Goal: Task Accomplishment & Management: Use online tool/utility

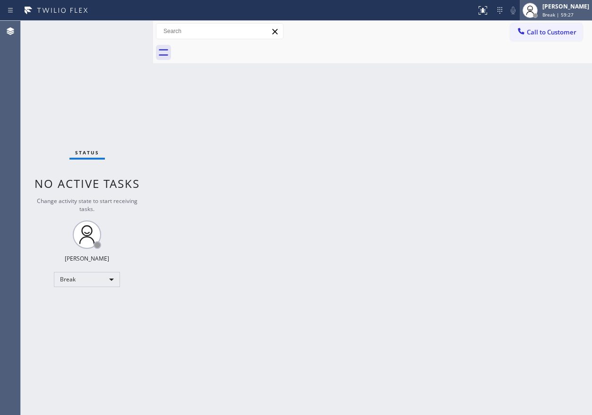
click at [538, 15] on div at bounding box center [535, 15] width 7 height 7
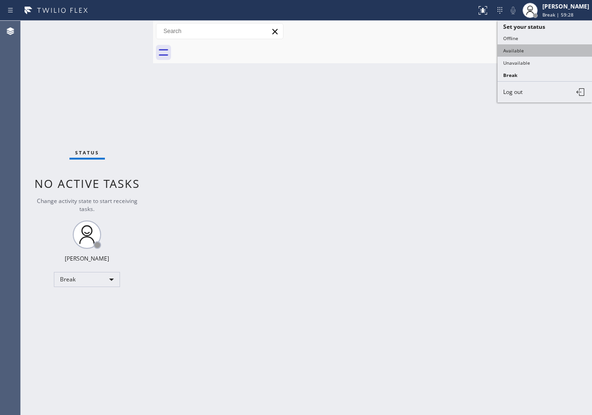
click at [522, 48] on button "Available" at bounding box center [544, 50] width 94 height 12
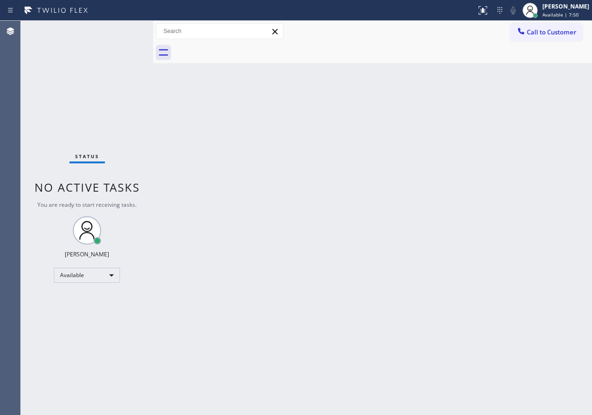
click at [490, 233] on div "Back to Dashboard Change Sender ID Customers Technicians Select a contact Outbo…" at bounding box center [372, 218] width 439 height 394
click at [302, 161] on div "Back to Dashboard Change Sender ID Customers Technicians Select a contact Outbo…" at bounding box center [372, 218] width 439 height 394
click at [493, 127] on div "Back to Dashboard Change Sender ID Customers Technicians Select a contact Outbo…" at bounding box center [372, 218] width 439 height 394
click at [477, 172] on div "Back to Dashboard Change Sender ID Customers Technicians Select a contact Outbo…" at bounding box center [372, 218] width 439 height 394
click at [121, 31] on div "Status No active tasks You are ready to start receiving tasks. [PERSON_NAME] Av…" at bounding box center [87, 218] width 132 height 394
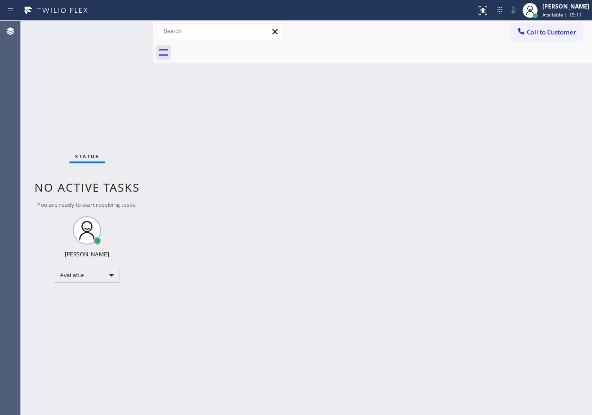
click at [121, 31] on div "Status No active tasks You are ready to start receiving tasks. [PERSON_NAME] Av…" at bounding box center [87, 218] width 132 height 394
click at [474, 108] on div "Back to Dashboard Change Sender ID Customers Technicians Select a contact Outbo…" at bounding box center [372, 218] width 439 height 394
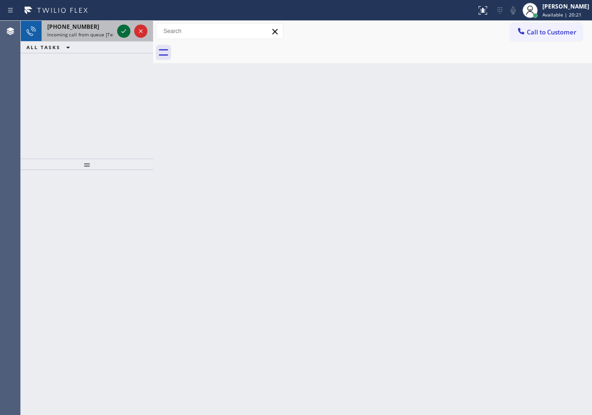
click at [119, 32] on icon at bounding box center [123, 30] width 11 height 11
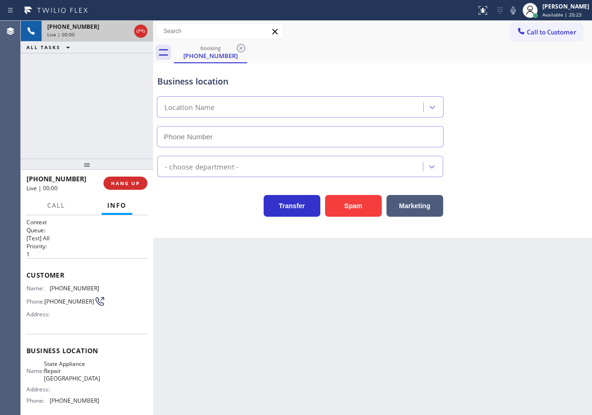
type input "[PHONE_NUMBER]"
click at [82, 369] on span "State Appliance Repair [GEOGRAPHIC_DATA]" at bounding box center [72, 371] width 56 height 22
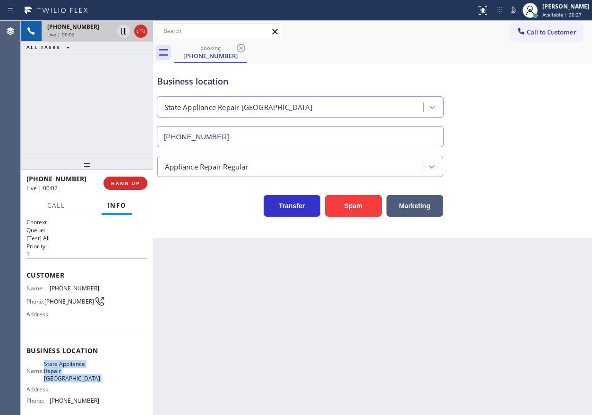
click at [82, 369] on span "State Appliance Repair [GEOGRAPHIC_DATA]" at bounding box center [72, 371] width 56 height 22
copy span "State Appliance Repair [GEOGRAPHIC_DATA]"
click at [281, 129] on input "[PHONE_NUMBER]" at bounding box center [300, 136] width 287 height 21
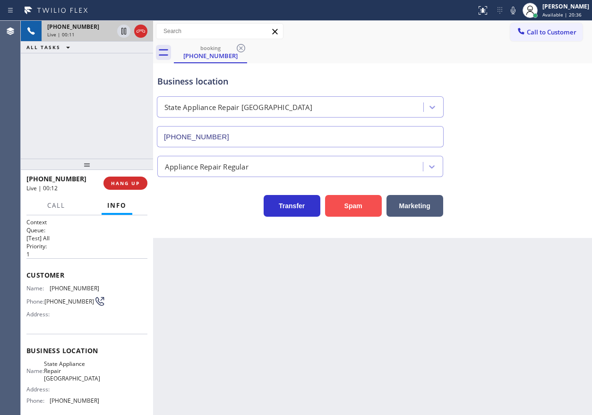
click at [362, 210] on button "Spam" at bounding box center [353, 206] width 57 height 22
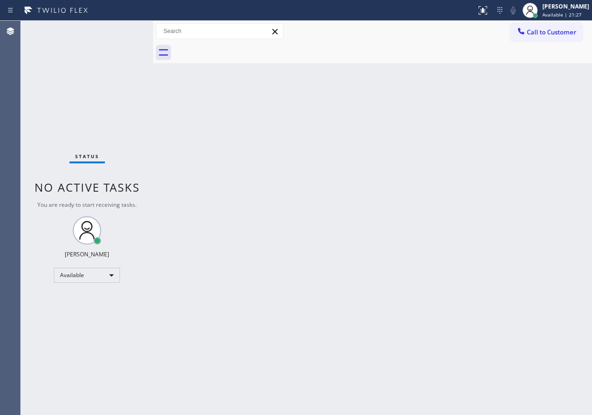
click at [534, 265] on div "Back to Dashboard Change Sender ID Customers Technicians Select a contact Outbo…" at bounding box center [372, 218] width 439 height 394
click at [122, 31] on div "Status No active tasks You are ready to start receiving tasks. [PERSON_NAME] Av…" at bounding box center [87, 218] width 132 height 394
click at [510, 178] on div "Back to Dashboard Change Sender ID Customers Technicians Select a contact Outbo…" at bounding box center [372, 218] width 439 height 394
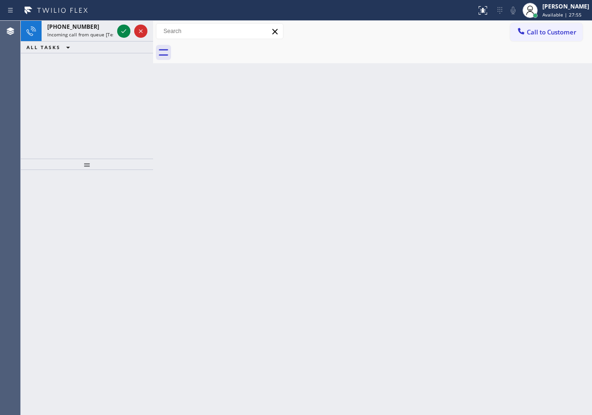
drag, startPoint x: 451, startPoint y: 111, endPoint x: 306, endPoint y: 110, distance: 144.5
click at [451, 111] on div "Back to Dashboard Change Sender ID Customers Technicians Select a contact Outbo…" at bounding box center [372, 218] width 439 height 394
click at [122, 32] on icon at bounding box center [123, 31] width 5 height 4
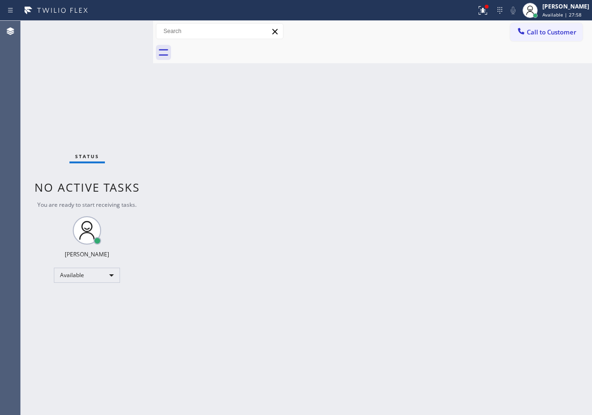
click at [189, 177] on div "Back to Dashboard Change Sender ID Customers Technicians Select a contact Outbo…" at bounding box center [372, 218] width 439 height 394
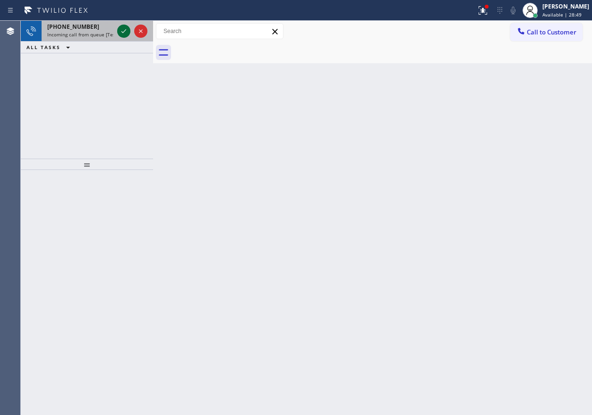
click at [124, 30] on icon at bounding box center [123, 30] width 11 height 11
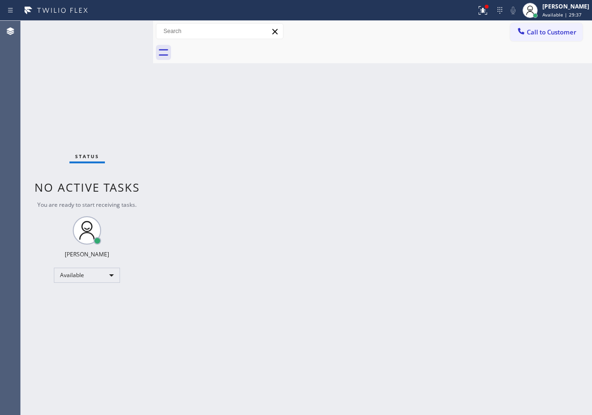
click at [502, 138] on div "Back to Dashboard Change Sender ID Customers Technicians Select a contact Outbo…" at bounding box center [372, 218] width 439 height 394
click at [515, 232] on div "Back to Dashboard Change Sender ID Customers Technicians Select a contact Outbo…" at bounding box center [372, 218] width 439 height 394
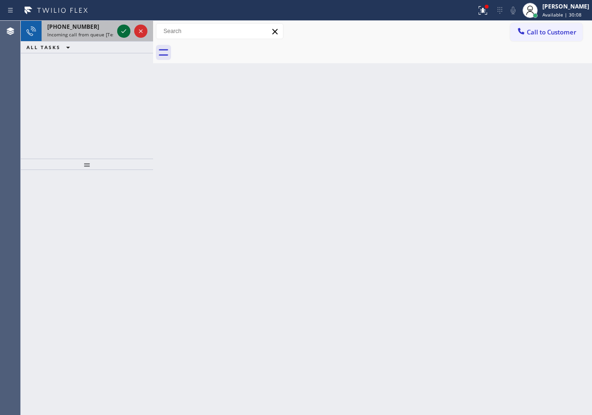
click at [123, 34] on icon at bounding box center [123, 30] width 11 height 11
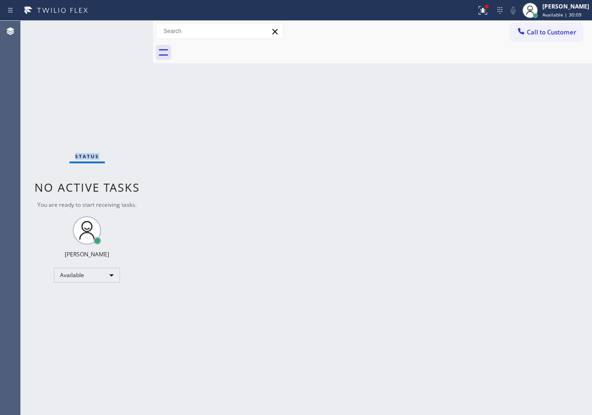
click at [123, 34] on div "Status No active tasks You are ready to start receiving tasks. [PERSON_NAME] Av…" at bounding box center [87, 218] width 132 height 394
click at [487, 14] on icon at bounding box center [482, 10] width 8 height 8
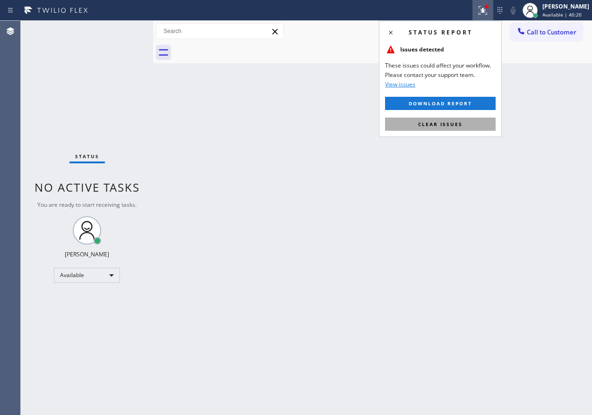
click at [462, 127] on button "Clear issues" at bounding box center [440, 124] width 110 height 13
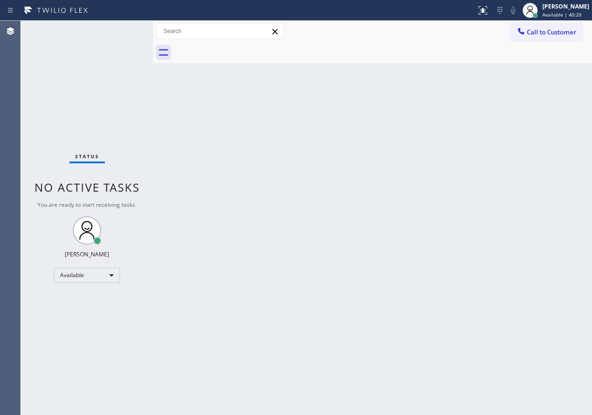
click at [437, 199] on div "Back to Dashboard Change Sender ID Customers Technicians Select a contact Outbo…" at bounding box center [372, 218] width 439 height 394
click at [493, 77] on div "Back to Dashboard Change Sender ID Customers Technicians Select a contact Outbo…" at bounding box center [372, 218] width 439 height 394
click at [444, 224] on div "Back to Dashboard Change Sender ID Customers Technicians Select a contact Outbo…" at bounding box center [372, 218] width 439 height 394
click at [496, 310] on div "Back to Dashboard Change Sender ID Customers Technicians Select a contact Outbo…" at bounding box center [372, 218] width 439 height 394
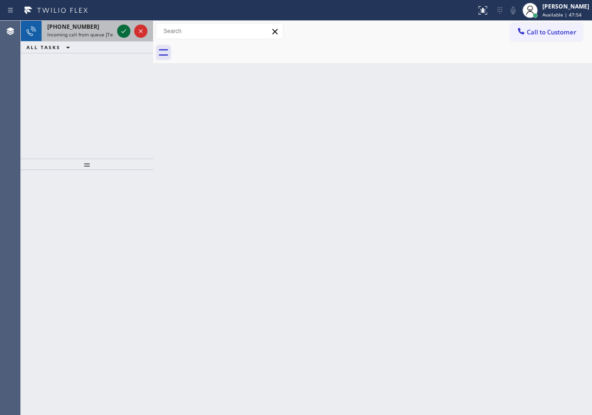
click at [124, 30] on icon at bounding box center [123, 30] width 11 height 11
click at [120, 29] on icon at bounding box center [123, 30] width 11 height 11
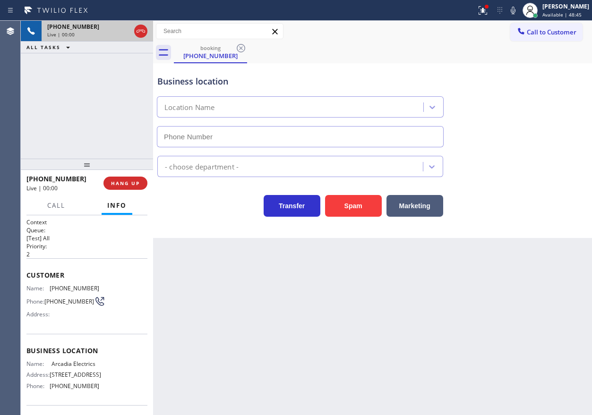
type input "[PHONE_NUMBER]"
click at [343, 198] on button "Spam" at bounding box center [353, 206] width 57 height 22
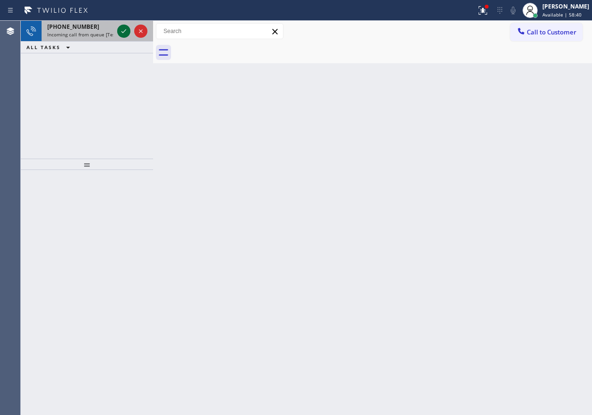
click at [122, 30] on icon at bounding box center [123, 30] width 11 height 11
click at [120, 37] on button at bounding box center [123, 31] width 13 height 13
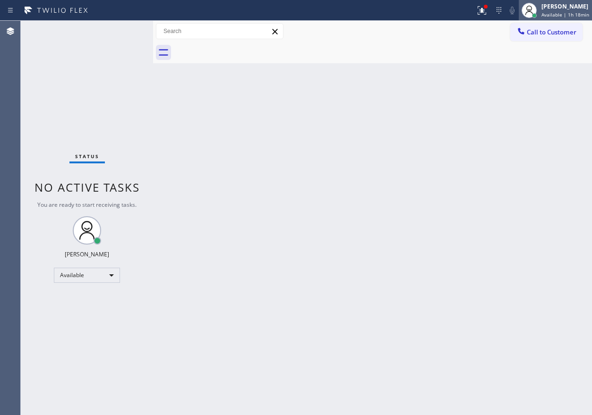
click at [557, 8] on div "[PERSON_NAME]" at bounding box center [565, 6] width 48 height 8
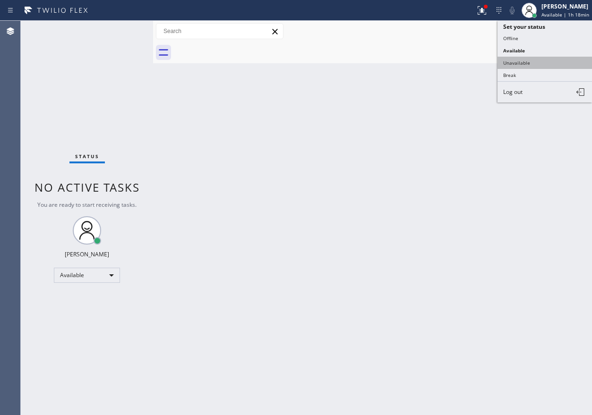
click at [536, 65] on button "Unavailable" at bounding box center [544, 63] width 94 height 12
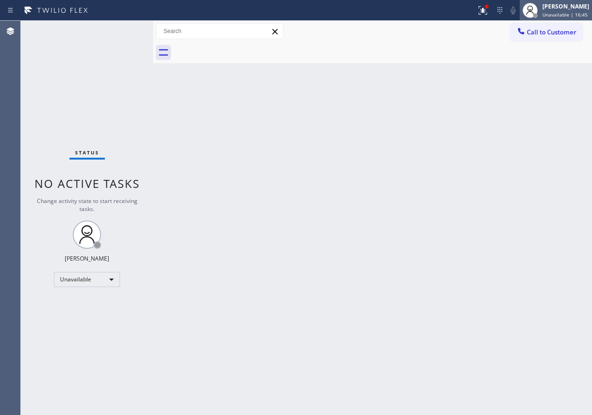
click at [560, 14] on span "Unavailable | 16:45" at bounding box center [564, 14] width 45 height 7
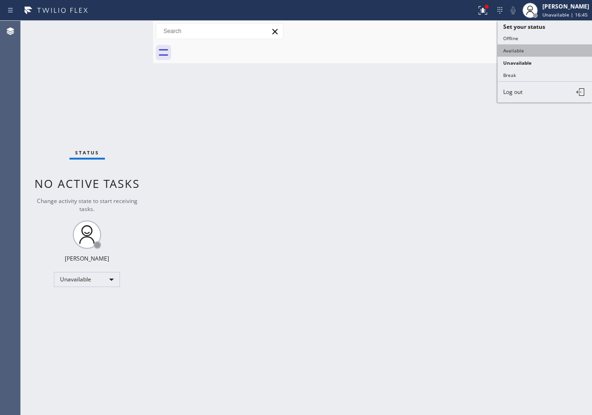
click at [520, 48] on button "Available" at bounding box center [544, 50] width 94 height 12
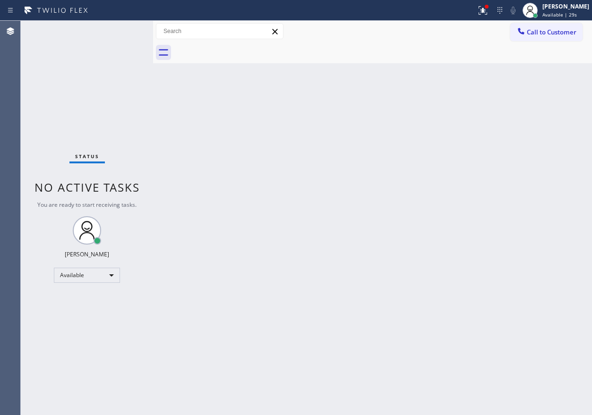
click at [528, 154] on div "Back to Dashboard Change Sender ID Customers Technicians Select a contact Outbo…" at bounding box center [372, 218] width 439 height 394
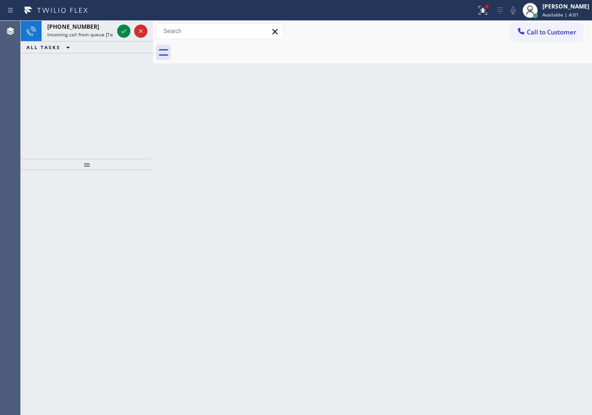
click at [516, 187] on div "Back to Dashboard Change Sender ID Customers Technicians Select a contact Outbo…" at bounding box center [372, 218] width 439 height 394
click at [121, 31] on icon at bounding box center [123, 30] width 11 height 11
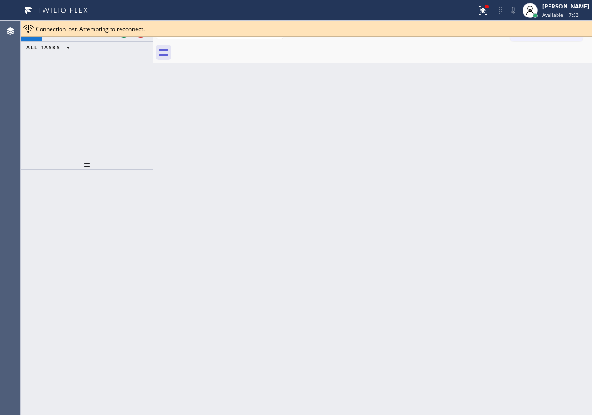
click at [517, 175] on div "Back to Dashboard Change Sender ID Customers Technicians Select a contact Outbo…" at bounding box center [372, 218] width 439 height 394
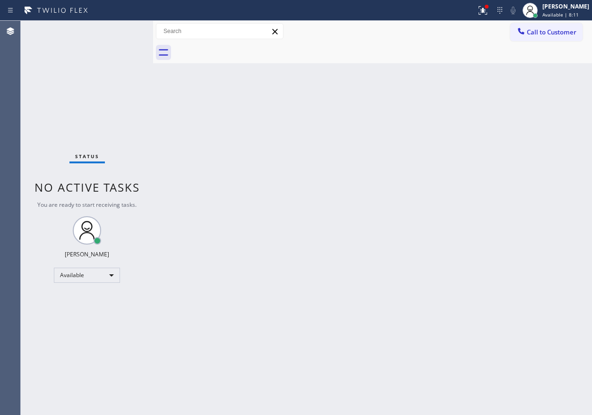
click at [431, 303] on div "Back to Dashboard Change Sender ID Customers Technicians Select a contact Outbo…" at bounding box center [372, 218] width 439 height 394
click at [419, 283] on div "Back to Dashboard Change Sender ID Customers Technicians Select a contact Outbo…" at bounding box center [372, 218] width 439 height 394
click at [136, 32] on div "Status No active tasks You are ready to start receiving tasks. [PERSON_NAME] Av…" at bounding box center [87, 218] width 132 height 394
click at [506, 150] on div "Back to Dashboard Change Sender ID Customers Technicians Select a contact Outbo…" at bounding box center [372, 218] width 439 height 394
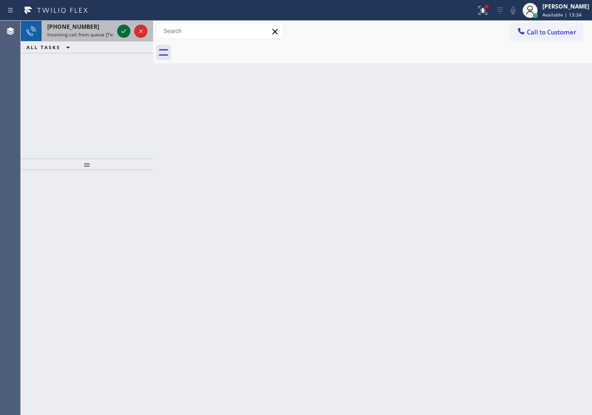
click at [122, 31] on icon at bounding box center [123, 30] width 11 height 11
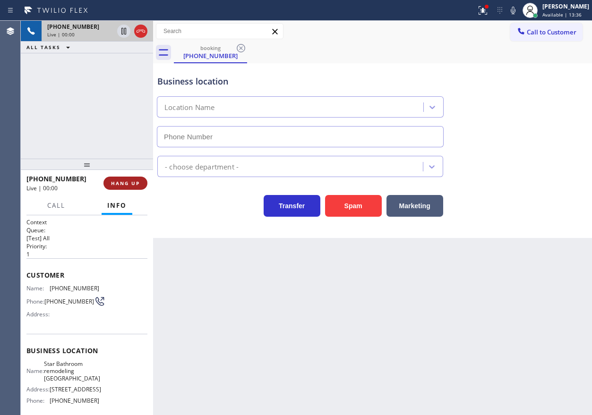
type input "[PHONE_NUMBER]"
click at [115, 184] on span "HANG UP" at bounding box center [125, 183] width 29 height 7
click at [117, 182] on span "HANG UP" at bounding box center [125, 183] width 29 height 7
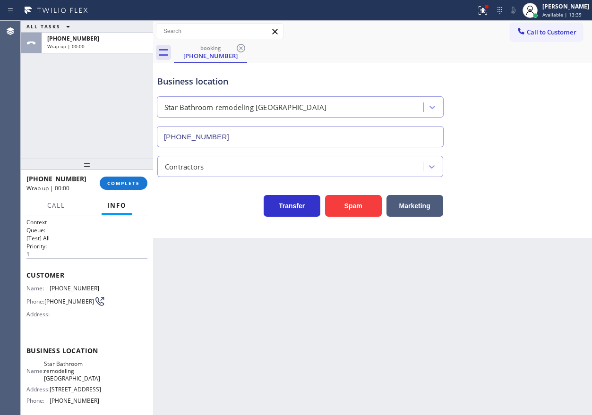
click at [141, 170] on div at bounding box center [87, 164] width 132 height 11
click at [136, 181] on span "COMPLETE" at bounding box center [123, 183] width 33 height 7
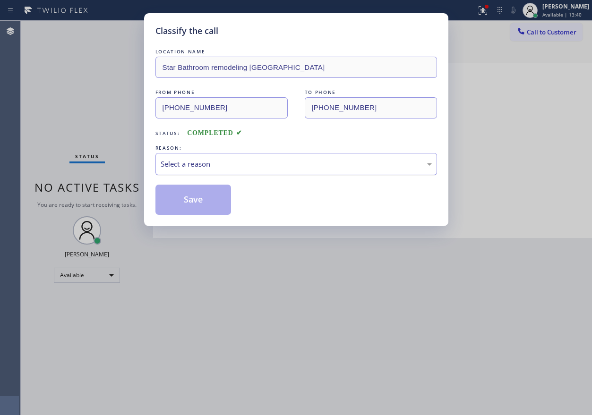
click at [249, 162] on div "Select a reason" at bounding box center [296, 164] width 271 height 11
click at [198, 204] on button "Save" at bounding box center [193, 200] width 76 height 30
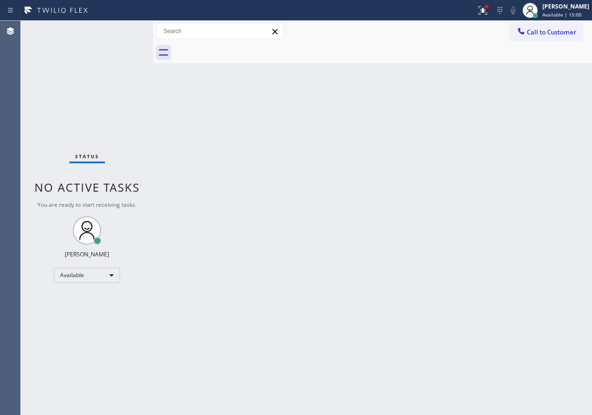
click at [364, 178] on div "Back to Dashboard Change Sender ID Customers Technicians Select a contact Outbo…" at bounding box center [372, 218] width 439 height 394
click at [487, 98] on div "Back to Dashboard Change Sender ID Customers Technicians Select a contact Outbo…" at bounding box center [372, 218] width 439 height 394
click at [541, 179] on div "Back to Dashboard Change Sender ID Customers Technicians Select a contact Outbo…" at bounding box center [372, 218] width 439 height 394
click at [514, 187] on div "Back to Dashboard Change Sender ID Customers Technicians Select a contact Outbo…" at bounding box center [372, 218] width 439 height 394
click at [558, 170] on div "Back to Dashboard Change Sender ID Customers Technicians Select a contact Outbo…" at bounding box center [372, 218] width 439 height 394
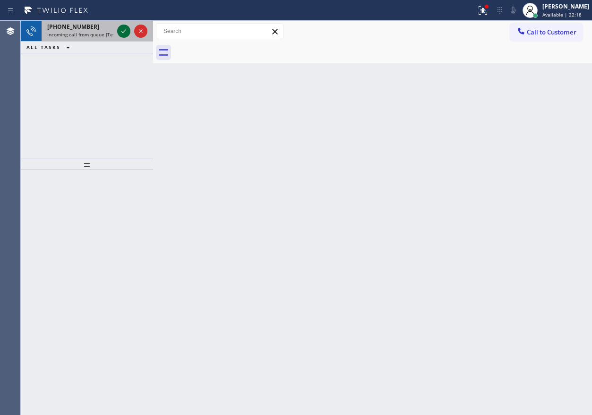
click at [121, 28] on icon at bounding box center [123, 30] width 11 height 11
drag, startPoint x: 530, startPoint y: 214, endPoint x: 457, endPoint y: 161, distance: 90.6
click at [530, 214] on div "Back to Dashboard Change Sender ID Customers Technicians Select a contact Outbo…" at bounding box center [372, 218] width 439 height 394
click at [123, 33] on icon at bounding box center [123, 30] width 11 height 11
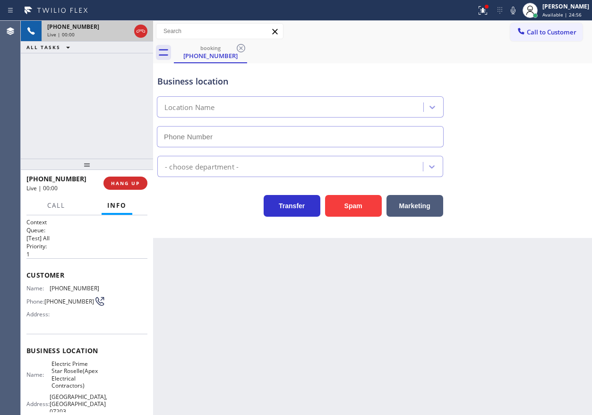
type input "[PHONE_NUMBER]"
click at [125, 178] on button "HANG UP" at bounding box center [125, 183] width 44 height 13
click at [125, 182] on span "HANG UP" at bounding box center [125, 183] width 29 height 7
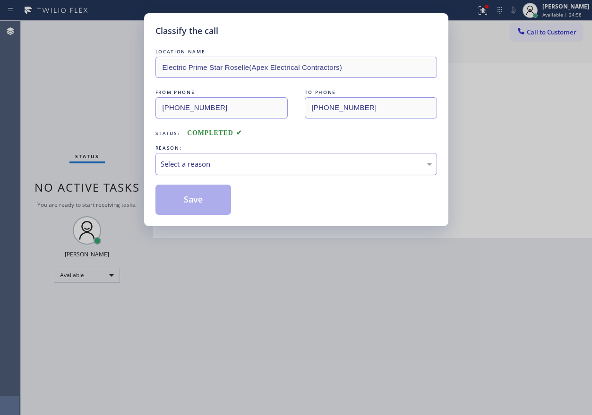
click at [260, 156] on div "Select a reason" at bounding box center [295, 164] width 281 height 22
click at [160, 186] on button "Save" at bounding box center [193, 200] width 76 height 30
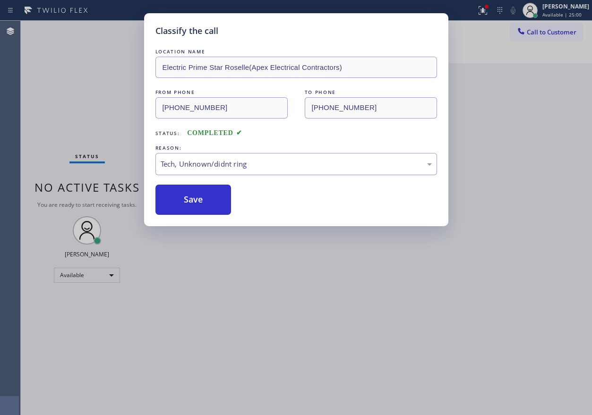
click at [487, 192] on div "Classify the call LOCATION NAME Electric Prime Star Roselle(Apex Electrical Con…" at bounding box center [296, 207] width 592 height 415
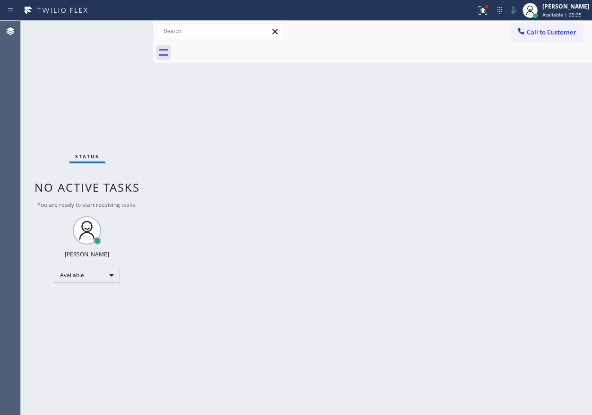
click at [523, 172] on div "Back to Dashboard Change Sender ID Customers Technicians Select a contact Outbo…" at bounding box center [372, 218] width 439 height 394
click at [412, 294] on div "Back to Dashboard Change Sender ID Customers Technicians Select a contact Outbo…" at bounding box center [372, 218] width 439 height 394
click at [477, 184] on div "Back to Dashboard Change Sender ID Customers Technicians Select a contact Outbo…" at bounding box center [372, 218] width 439 height 394
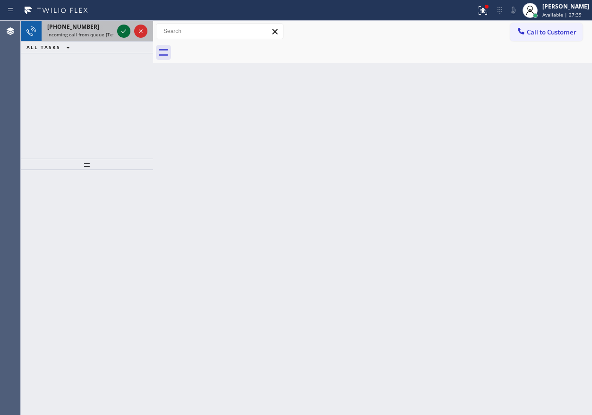
click at [122, 30] on icon at bounding box center [123, 30] width 11 height 11
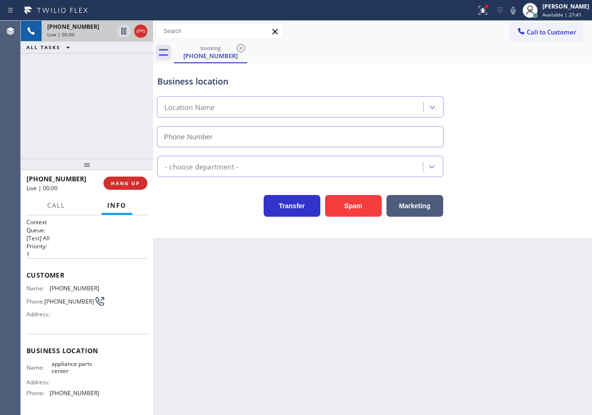
type input "[PHONE_NUMBER]"
click at [73, 370] on span "appliance parts center" at bounding box center [74, 367] width 47 height 15
copy span "appliance parts center"
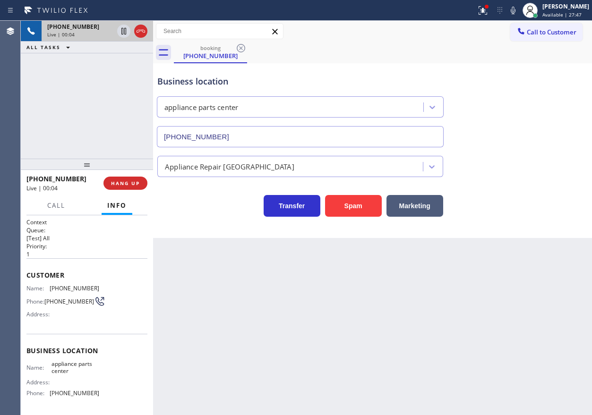
click at [258, 134] on input "[PHONE_NUMBER]" at bounding box center [300, 136] width 287 height 21
click at [63, 292] on span "[PHONE_NUMBER]" at bounding box center [75, 288] width 50 height 7
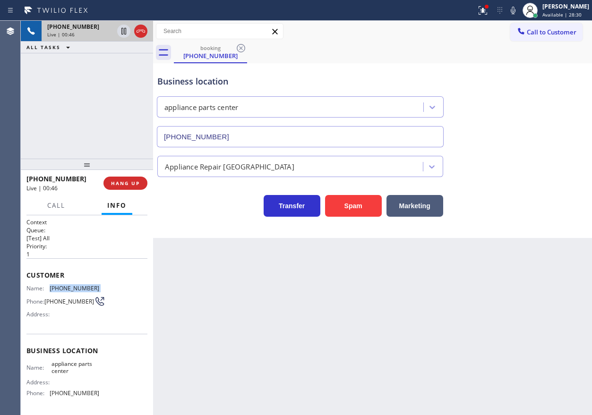
click at [63, 292] on span "[PHONE_NUMBER]" at bounding box center [75, 288] width 50 height 7
copy span "[PHONE_NUMBER]"
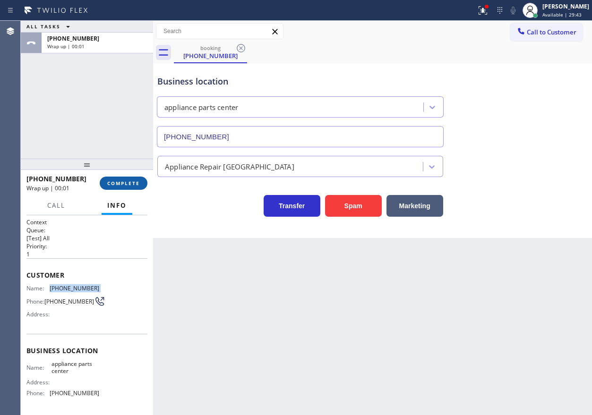
click at [124, 178] on button "COMPLETE" at bounding box center [124, 183] width 48 height 13
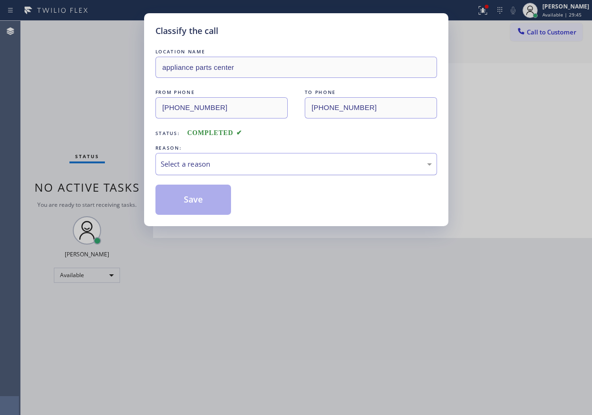
click at [223, 168] on div "Select a reason" at bounding box center [296, 164] width 271 height 11
click at [197, 197] on button "Save" at bounding box center [193, 200] width 76 height 30
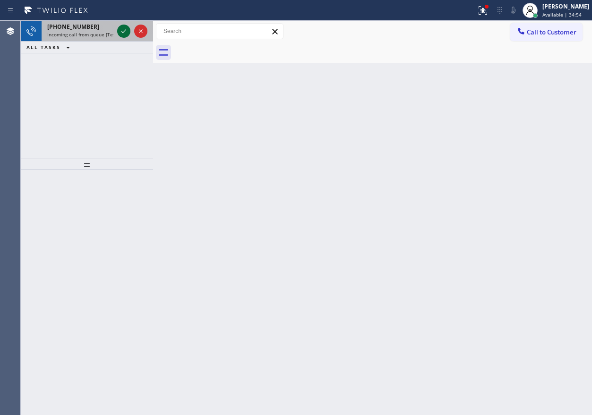
click at [122, 33] on icon at bounding box center [123, 30] width 11 height 11
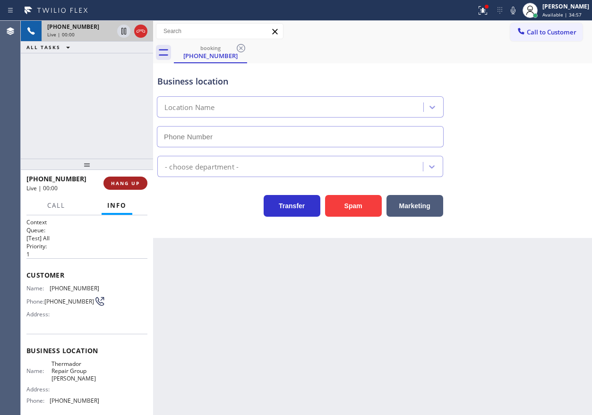
click at [134, 185] on span "HANG UP" at bounding box center [125, 183] width 29 height 7
click at [134, 182] on span "HANG UP" at bounding box center [125, 183] width 29 height 7
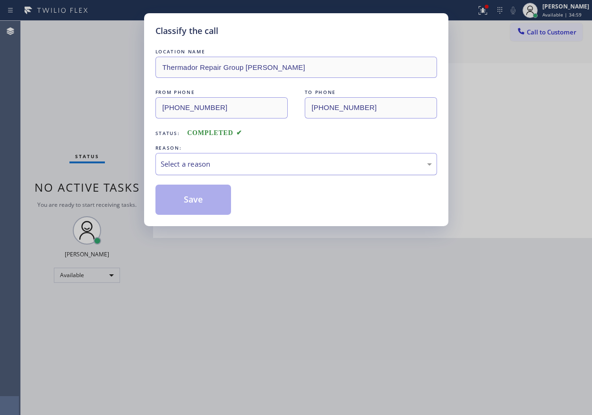
click at [271, 161] on div "Select a reason" at bounding box center [296, 164] width 271 height 11
click at [200, 204] on button "Save" at bounding box center [193, 200] width 76 height 30
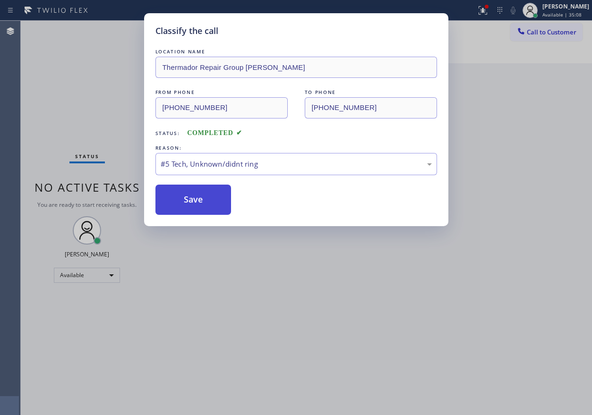
click at [185, 198] on button "Save" at bounding box center [193, 200] width 76 height 30
click at [516, 189] on div "Classify the call LOCATION NAME Thermador Repair Group [PERSON_NAME] FROM PHONE…" at bounding box center [296, 207] width 592 height 415
click at [192, 189] on button "Save" at bounding box center [193, 200] width 76 height 30
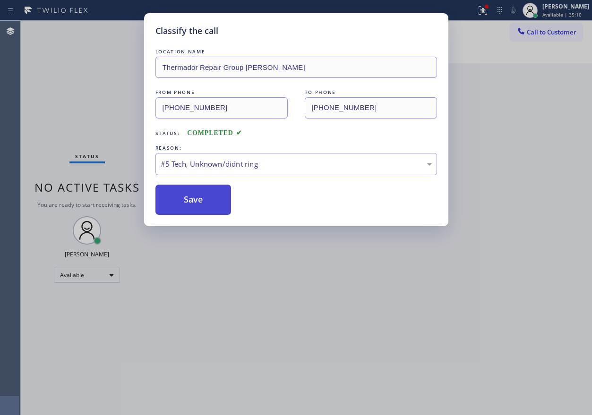
click at [192, 189] on button "Save" at bounding box center [193, 200] width 76 height 30
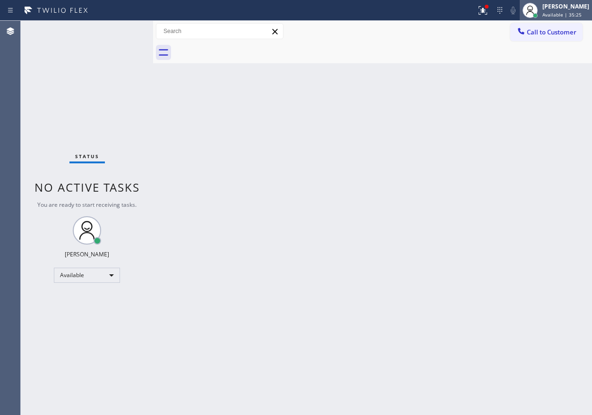
click at [573, 17] on span "Available | 35:25" at bounding box center [561, 14] width 39 height 7
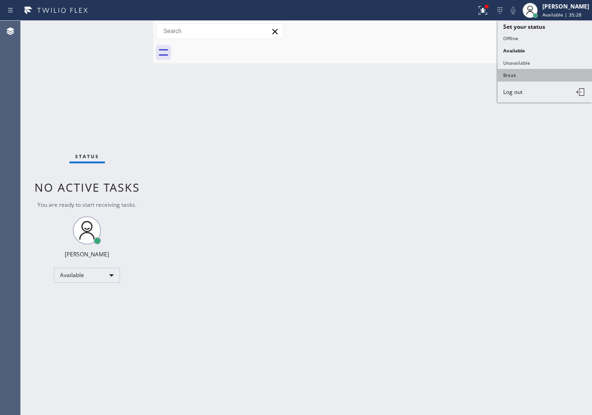
click at [528, 75] on button "Break" at bounding box center [544, 75] width 94 height 12
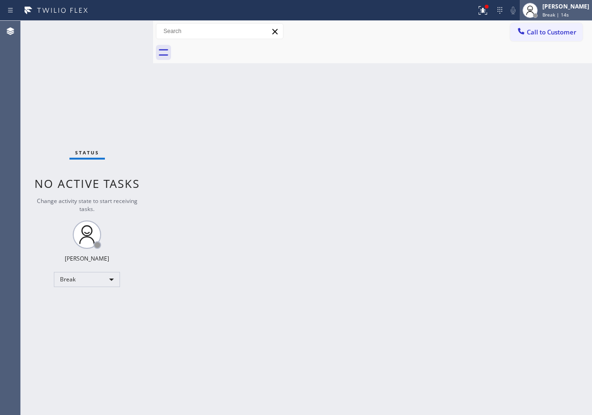
click at [562, 9] on div "[PERSON_NAME]" at bounding box center [565, 6] width 47 height 8
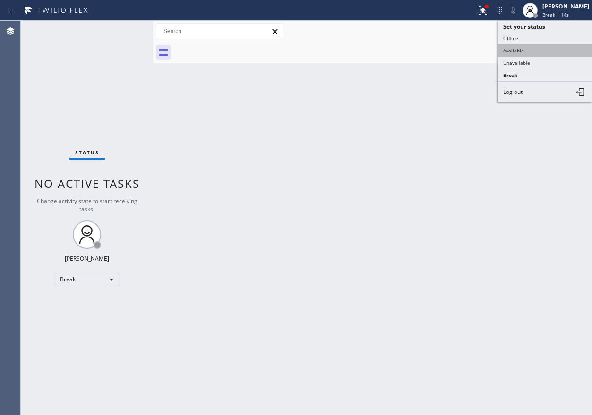
click at [524, 52] on button "Available" at bounding box center [544, 50] width 94 height 12
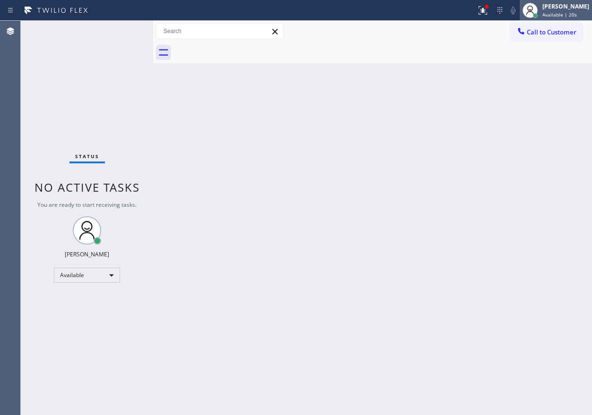
click at [568, 16] on span "Available | 20s" at bounding box center [559, 14] width 34 height 7
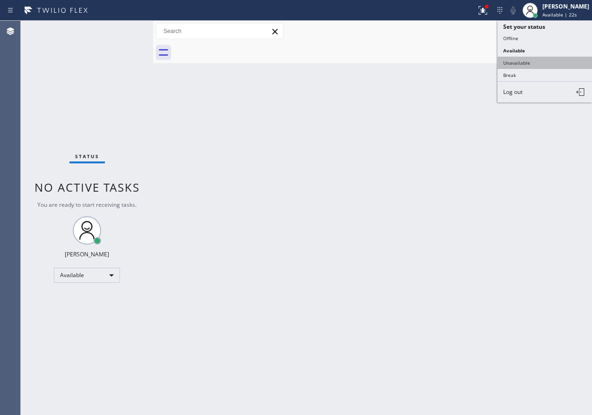
click at [540, 64] on button "Unavailable" at bounding box center [544, 63] width 94 height 12
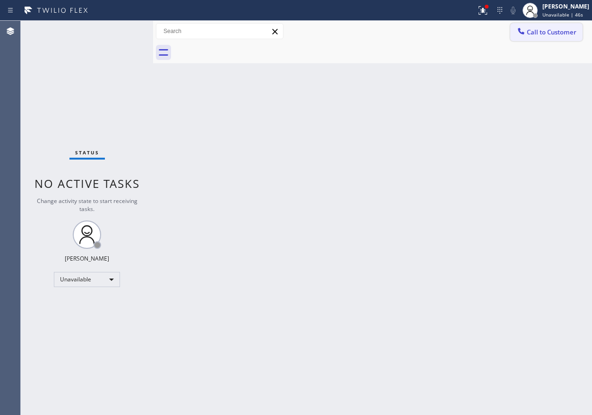
click at [544, 31] on span "Call to Customer" at bounding box center [551, 32] width 50 height 8
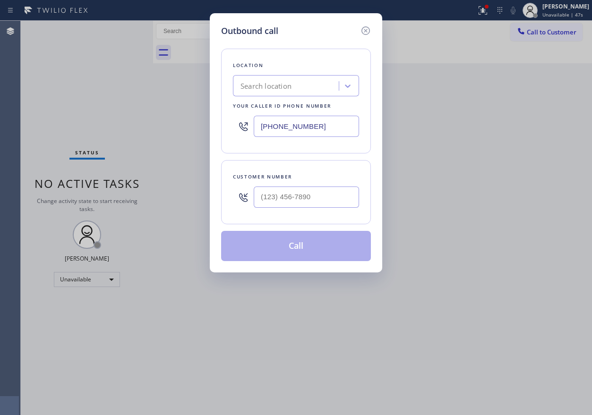
click at [319, 127] on input "[PHONE_NUMBER]" at bounding box center [306, 126] width 105 height 21
paste input "949) 287-4234"
type input "[PHONE_NUMBER]"
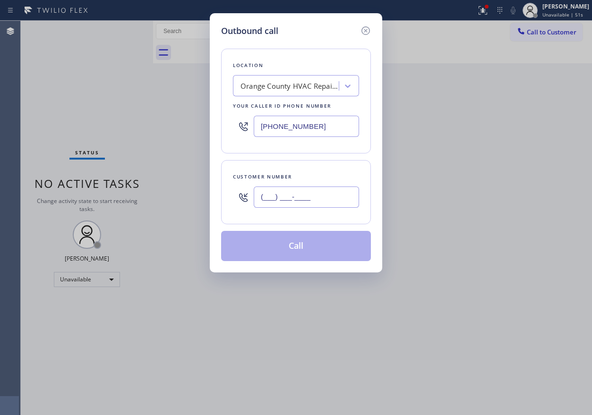
click at [323, 193] on input "(___) ___-____" at bounding box center [306, 196] width 105 height 21
paste input "949) 338-4408"
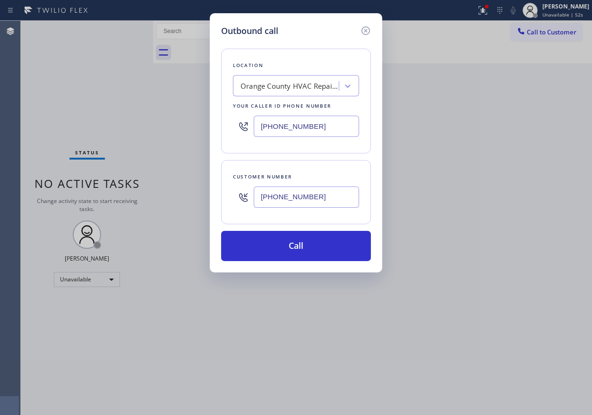
type input "[PHONE_NUMBER]"
click at [299, 15] on div "Outbound call Location [GEOGRAPHIC_DATA] HVAC Repair Company Your caller id pho…" at bounding box center [296, 142] width 172 height 259
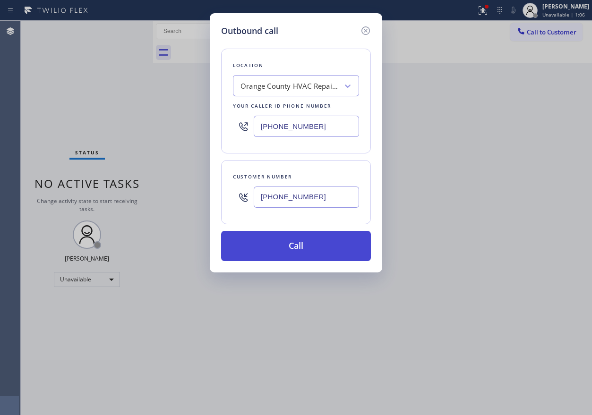
click at [327, 249] on button "Call" at bounding box center [296, 246] width 150 height 30
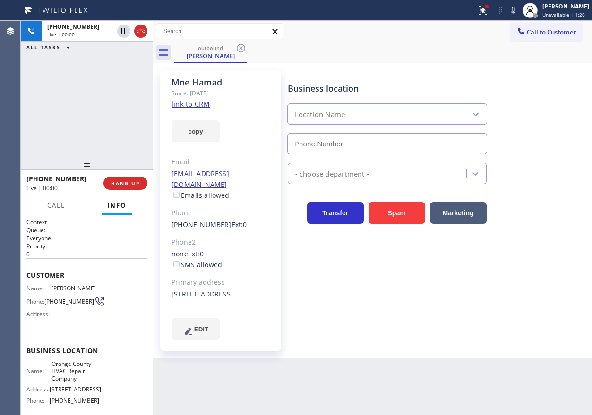
type input "[PHONE_NUMBER]"
click at [129, 183] on span "HANG UP" at bounding box center [125, 183] width 29 height 7
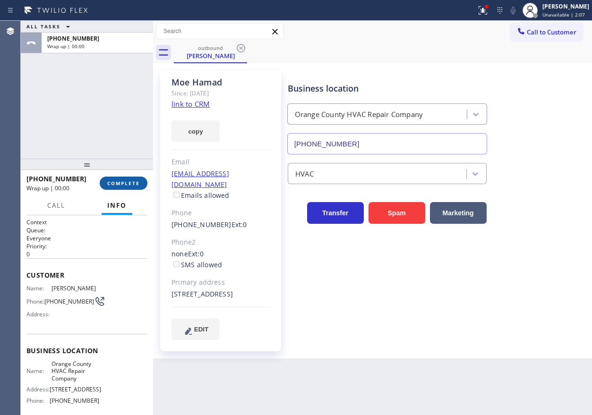
click at [129, 183] on span "COMPLETE" at bounding box center [123, 183] width 33 height 7
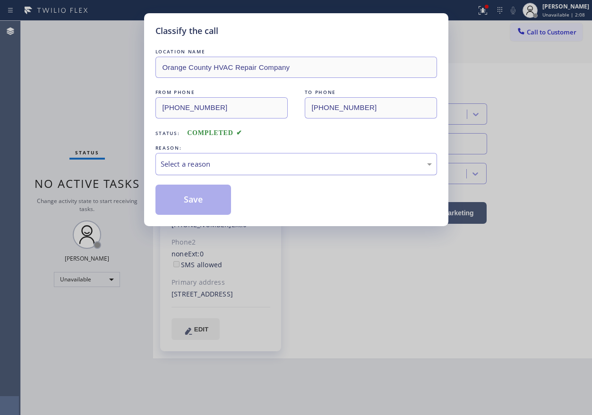
click at [270, 167] on div "Select a reason" at bounding box center [296, 164] width 271 height 11
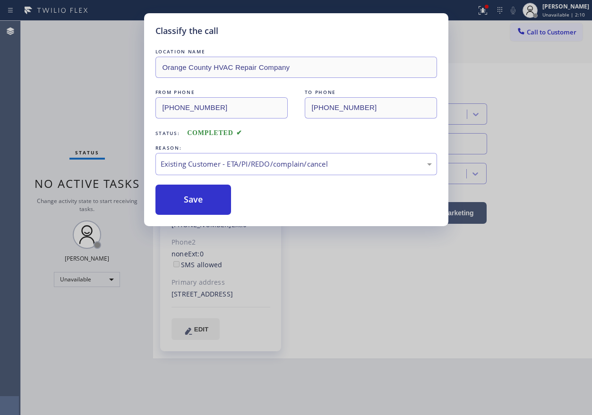
drag, startPoint x: 197, startPoint y: 199, endPoint x: 203, endPoint y: 236, distance: 37.7
click at [197, 199] on button "Save" at bounding box center [193, 200] width 76 height 30
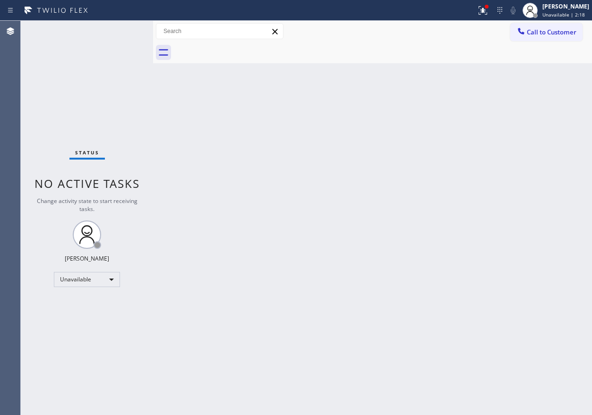
click at [556, 116] on div "Back to Dashboard Change Sender ID Customers Technicians Select a contact Outbo…" at bounding box center [372, 218] width 439 height 394
click at [559, 14] on span "Unavailable | 2:18" at bounding box center [563, 14] width 42 height 7
click at [380, 191] on div "Back to Dashboard Change Sender ID Customers Technicians Select a contact Outbo…" at bounding box center [372, 218] width 439 height 394
click at [552, 16] on span "Unavailable | 2:21" at bounding box center [563, 14] width 42 height 7
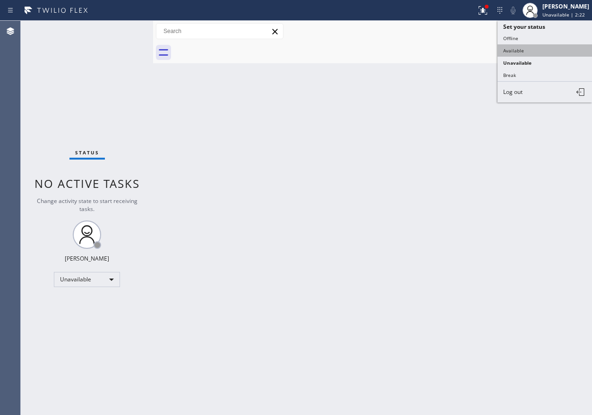
click at [544, 50] on button "Available" at bounding box center [544, 50] width 94 height 12
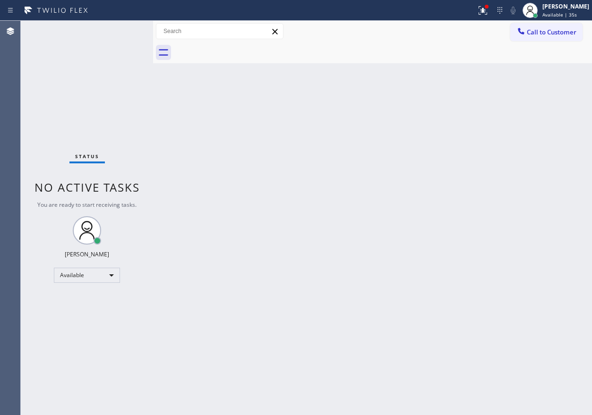
drag, startPoint x: 525, startPoint y: 98, endPoint x: 549, endPoint y: 52, distance: 51.3
click at [525, 98] on div "Back to Dashboard Change Sender ID Customers Technicians Select a contact Outbo…" at bounding box center [372, 218] width 439 height 394
click at [566, 11] on span "Available | 35s" at bounding box center [559, 14] width 34 height 7
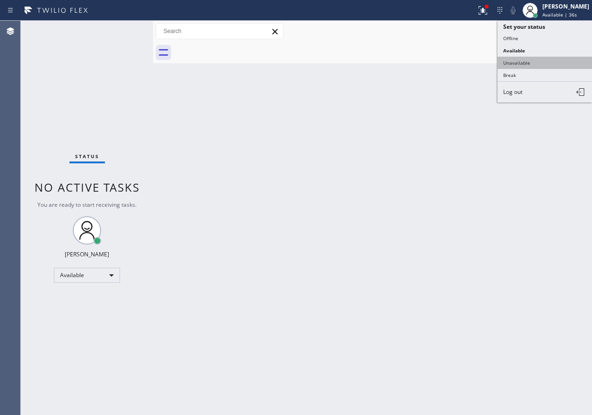
click at [528, 62] on button "Unavailable" at bounding box center [544, 63] width 94 height 12
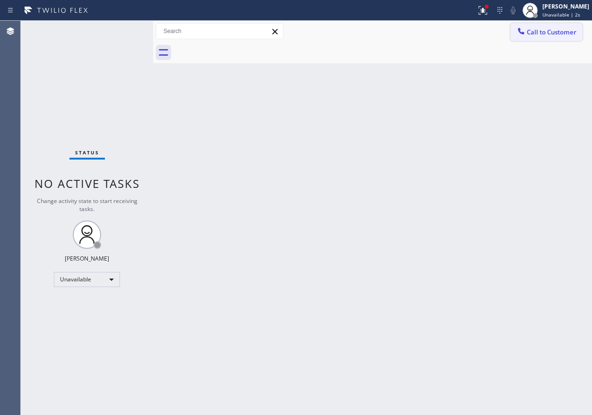
click at [553, 31] on span "Call to Customer" at bounding box center [551, 32] width 50 height 8
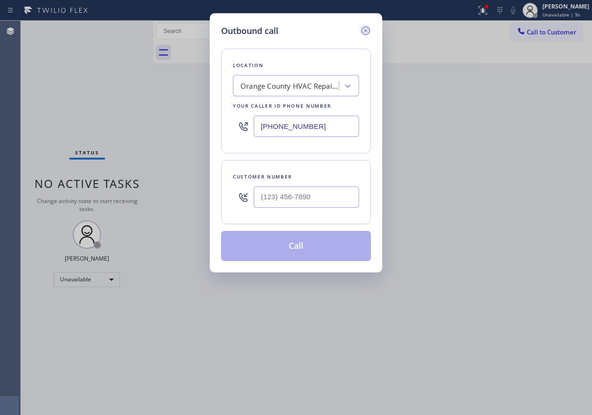
click at [366, 30] on icon at bounding box center [365, 30] width 8 height 8
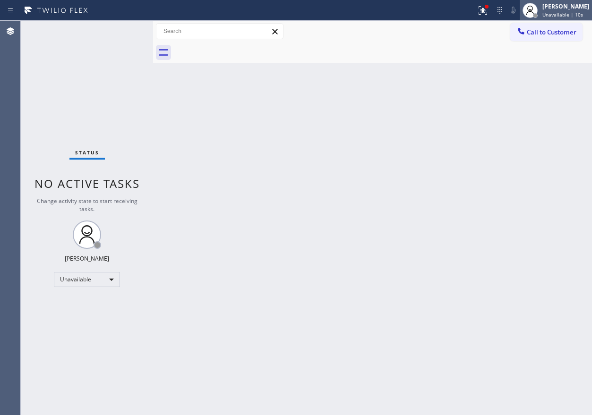
click at [565, 10] on div "[PERSON_NAME]" at bounding box center [565, 6] width 47 height 8
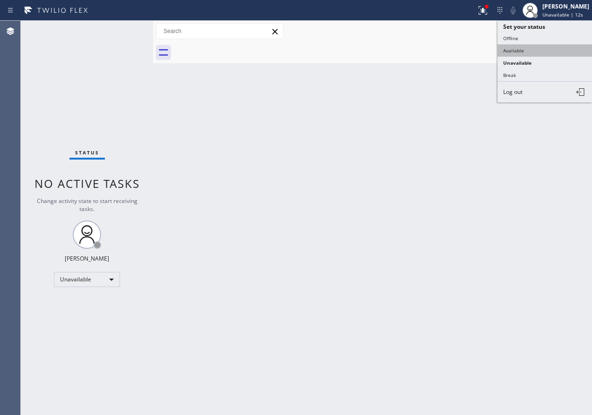
click at [543, 50] on button "Available" at bounding box center [544, 50] width 94 height 12
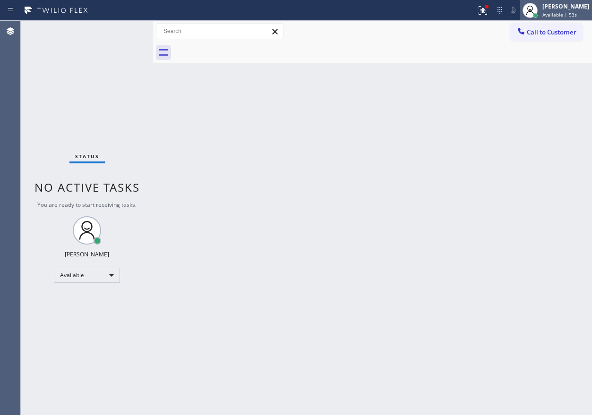
click at [551, 13] on span "Available | 53s" at bounding box center [559, 14] width 34 height 7
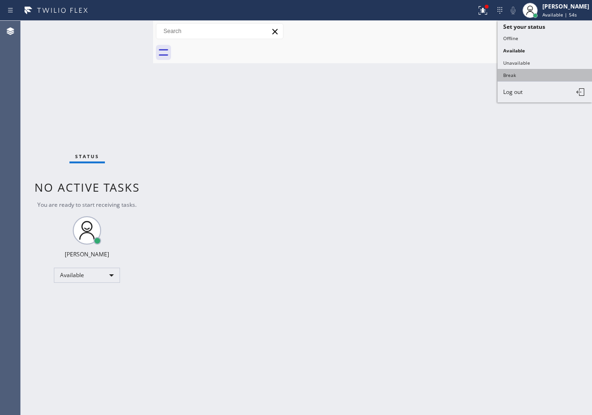
click at [513, 77] on button "Break" at bounding box center [544, 75] width 94 height 12
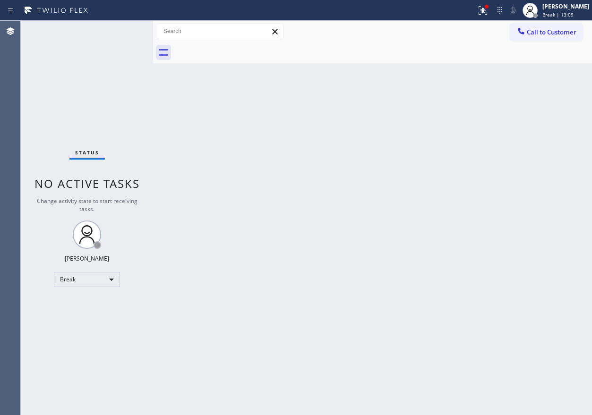
click at [579, 186] on div "Back to Dashboard Change Sender ID Customers Technicians Select a contact Outbo…" at bounding box center [372, 218] width 439 height 394
drag, startPoint x: 555, startPoint y: 10, endPoint x: 549, endPoint y: 37, distance: 27.7
click at [555, 10] on div "[PERSON_NAME]" at bounding box center [565, 6] width 47 height 8
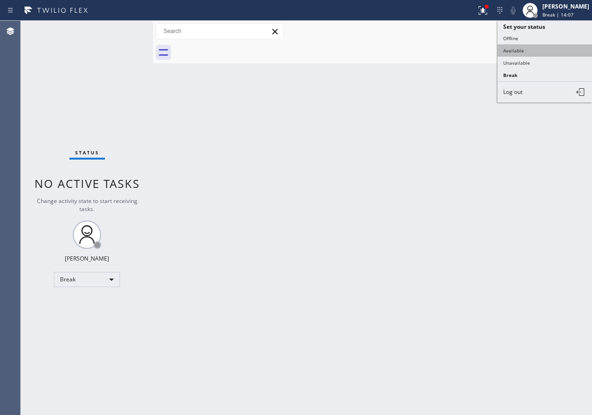
click at [533, 53] on button "Available" at bounding box center [544, 50] width 94 height 12
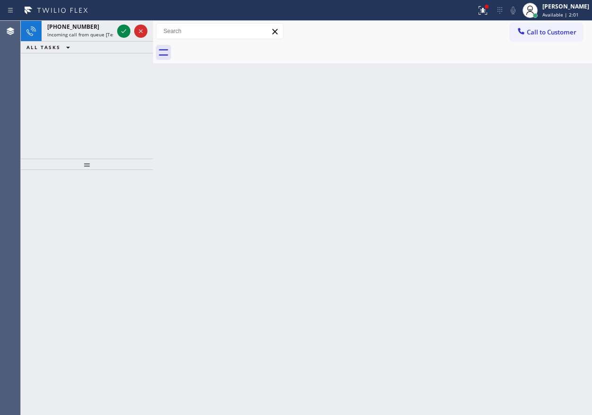
click at [500, 202] on div "Back to Dashboard Change Sender ID Customers Technicians Select a contact Outbo…" at bounding box center [372, 218] width 439 height 394
click at [123, 30] on icon at bounding box center [123, 30] width 11 height 11
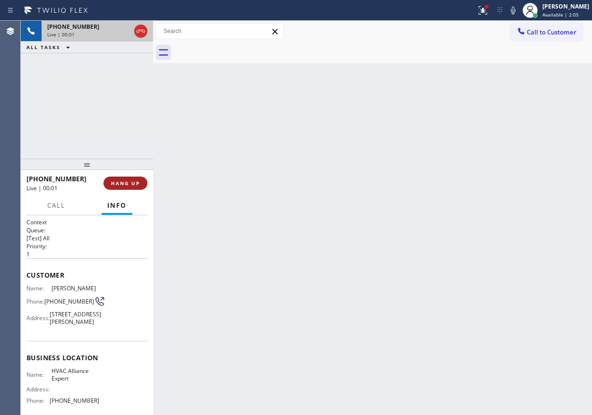
click at [127, 189] on button "HANG UP" at bounding box center [125, 183] width 44 height 13
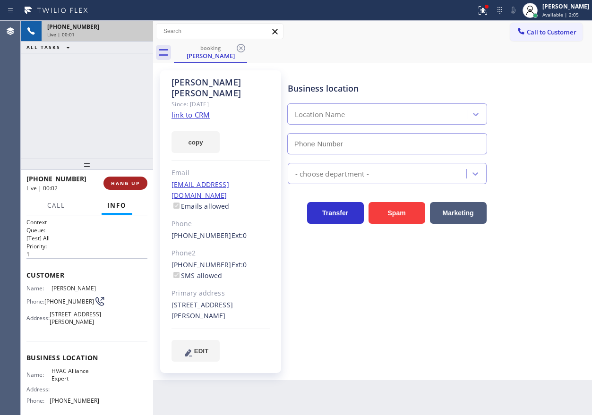
click at [129, 185] on span "HANG UP" at bounding box center [125, 183] width 29 height 7
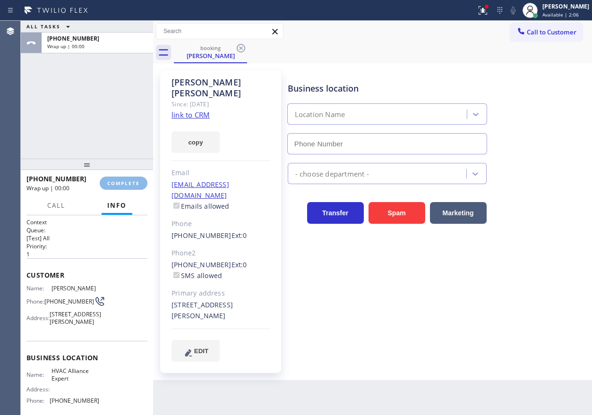
type input "[PHONE_NUMBER]"
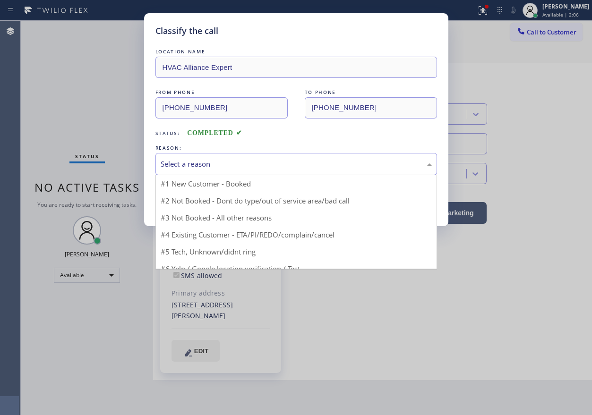
click at [219, 163] on div "Select a reason" at bounding box center [296, 164] width 271 height 11
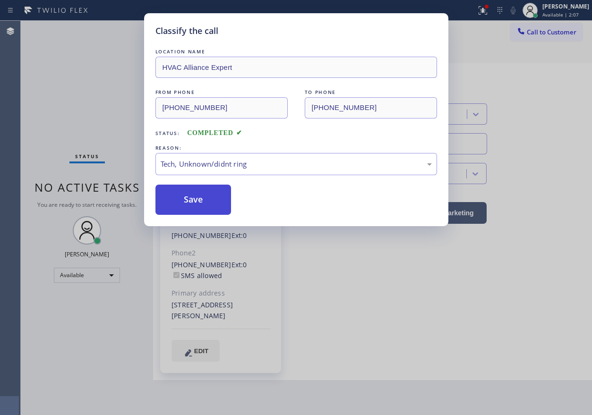
click at [220, 209] on button "Save" at bounding box center [193, 200] width 76 height 30
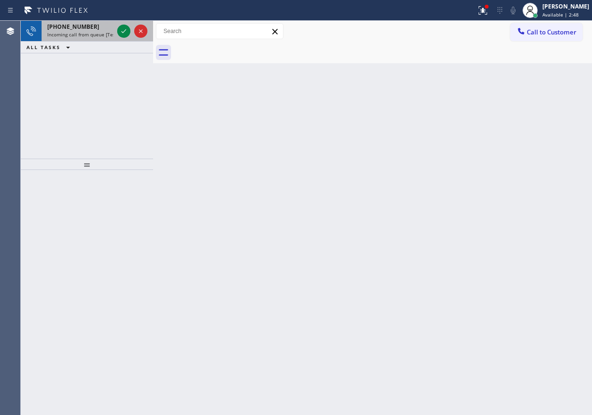
click at [90, 31] on span "Incoming call from queue [Test] All" at bounding box center [86, 34] width 78 height 7
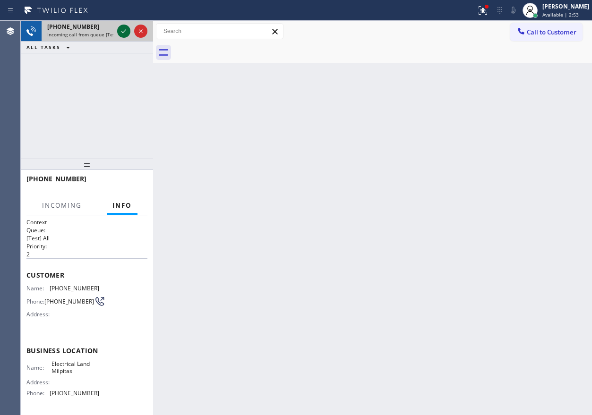
click at [123, 32] on icon at bounding box center [123, 30] width 11 height 11
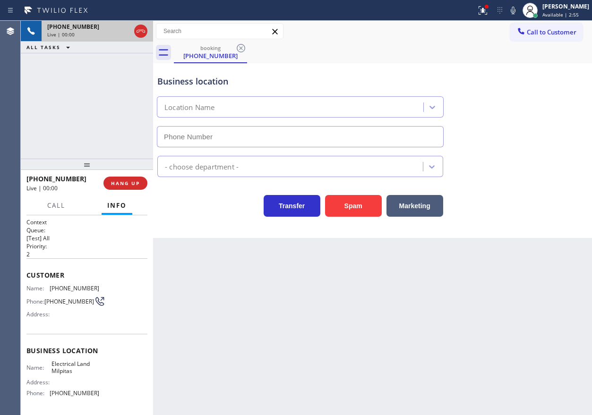
type input "[PHONE_NUMBER]"
click at [129, 180] on span "HANG UP" at bounding box center [125, 183] width 29 height 7
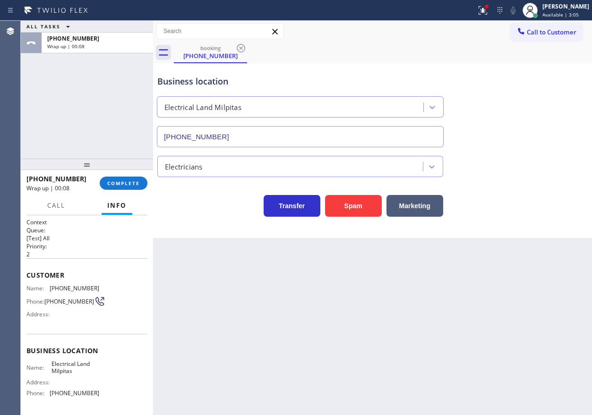
click at [488, 225] on div "Business location Electrical Land Milpitas [PHONE_NUMBER] Electricians Transfer…" at bounding box center [372, 150] width 439 height 175
click at [120, 182] on span "COMPLETE" at bounding box center [123, 183] width 33 height 7
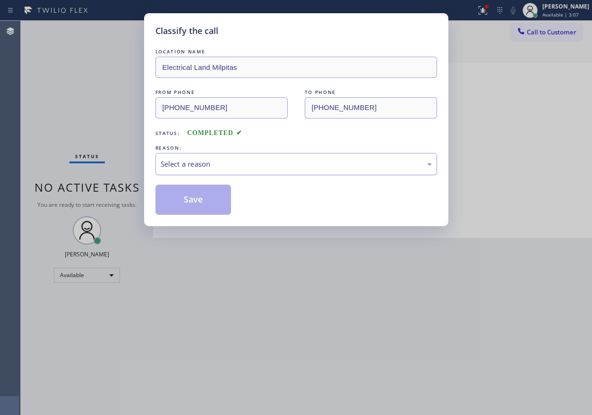
click at [236, 165] on div "Select a reason" at bounding box center [296, 164] width 271 height 11
click at [185, 205] on button "Save" at bounding box center [193, 200] width 76 height 30
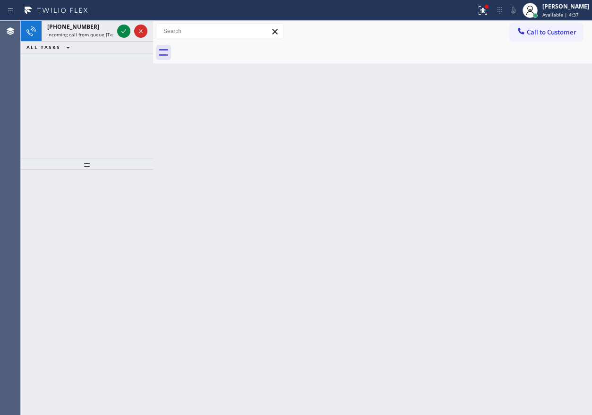
click at [531, 173] on div "Back to Dashboard Change Sender ID Customers Technicians Select a contact Outbo…" at bounding box center [372, 218] width 439 height 394
click at [82, 33] on span "Incoming call from queue [Test] All" at bounding box center [86, 34] width 78 height 7
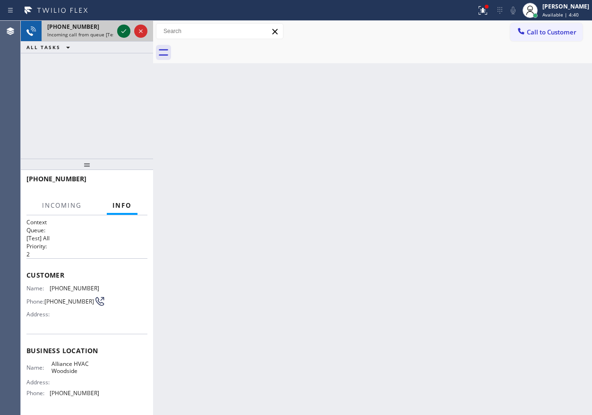
click at [123, 32] on icon at bounding box center [123, 30] width 11 height 11
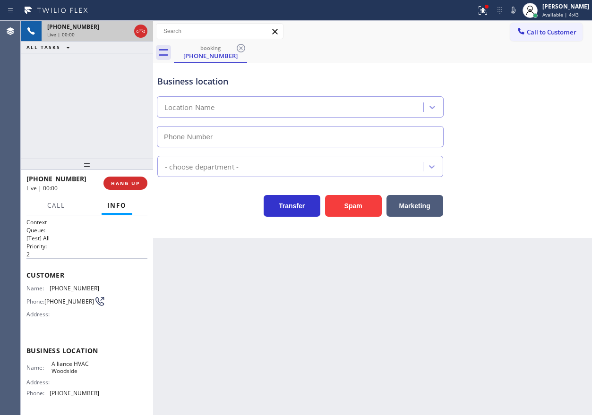
type input "[PHONE_NUMBER]"
click at [112, 179] on button "HANG UP" at bounding box center [125, 183] width 44 height 13
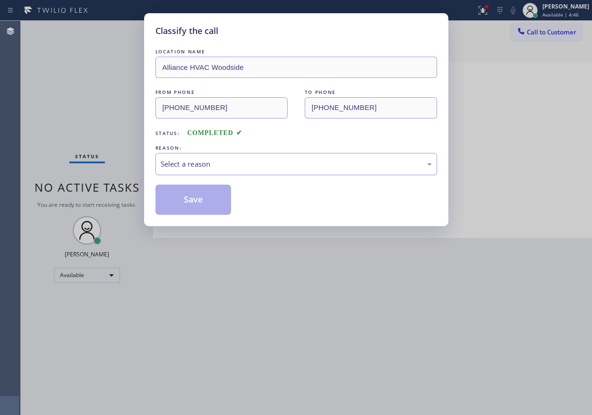
click at [195, 163] on div "Select a reason" at bounding box center [296, 164] width 271 height 11
click at [206, 194] on button "Save" at bounding box center [193, 200] width 76 height 30
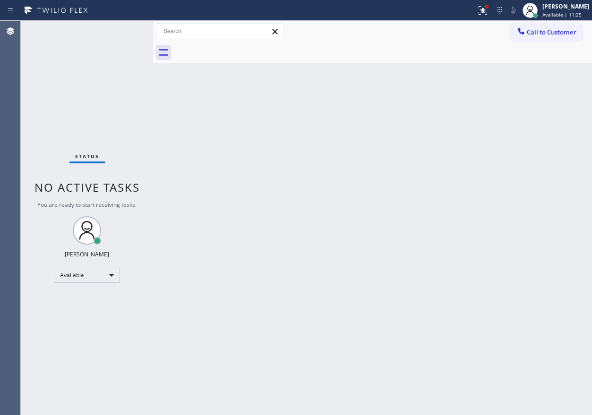
click at [499, 214] on div "Back to Dashboard Change Sender ID Customers Technicians Select a contact Outbo…" at bounding box center [372, 218] width 439 height 394
click at [507, 107] on div "Back to Dashboard Change Sender ID Customers Technicians Select a contact Outbo…" at bounding box center [372, 218] width 439 height 394
click at [498, 176] on div "Back to Dashboard Change Sender ID Customers Technicians Select a contact Outbo…" at bounding box center [372, 218] width 439 height 394
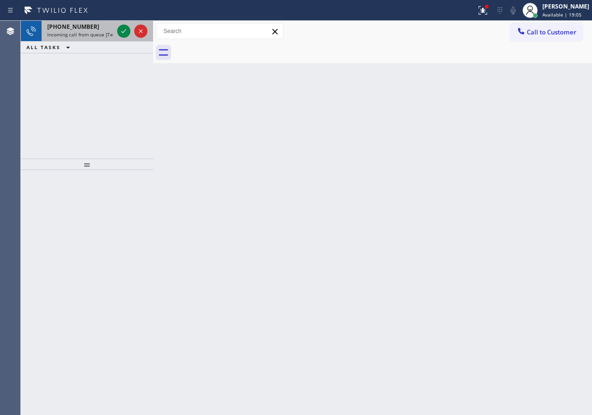
click at [116, 39] on div at bounding box center [132, 31] width 34 height 21
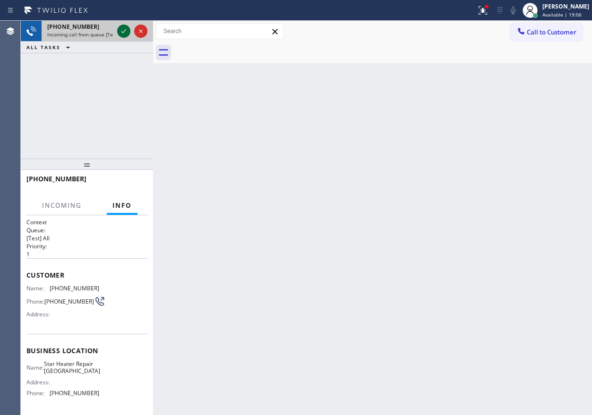
click at [123, 29] on icon at bounding box center [123, 30] width 11 height 11
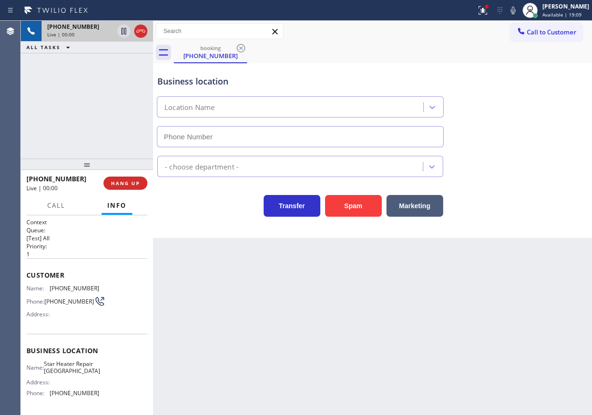
type input "[PHONE_NUMBER]"
click at [360, 211] on button "Spam" at bounding box center [353, 206] width 57 height 22
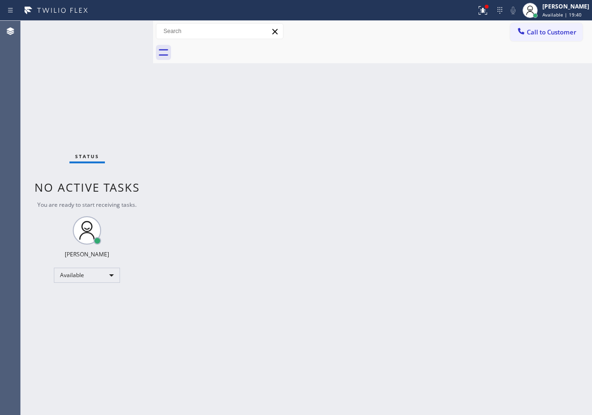
drag, startPoint x: 492, startPoint y: 13, endPoint x: 485, endPoint y: 31, distance: 19.3
click at [488, 13] on icon at bounding box center [482, 10] width 11 height 11
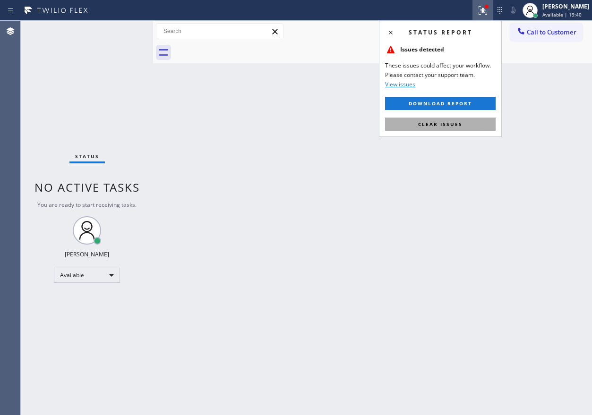
click at [473, 130] on button "Clear issues" at bounding box center [440, 124] width 110 height 13
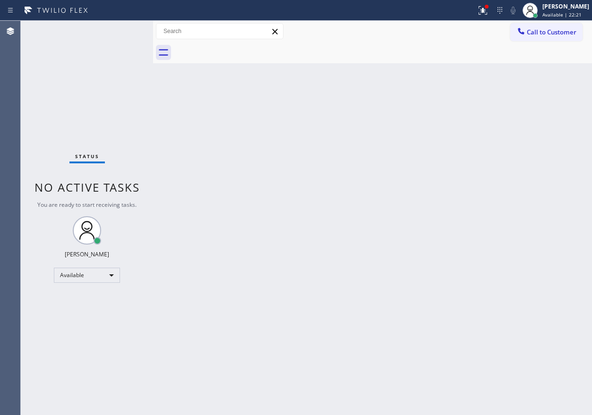
click at [535, 64] on div "Back to Dashboard Change Sender ID Customers Technicians Select a contact Outbo…" at bounding box center [372, 218] width 439 height 394
click at [488, 7] on icon at bounding box center [482, 10] width 11 height 11
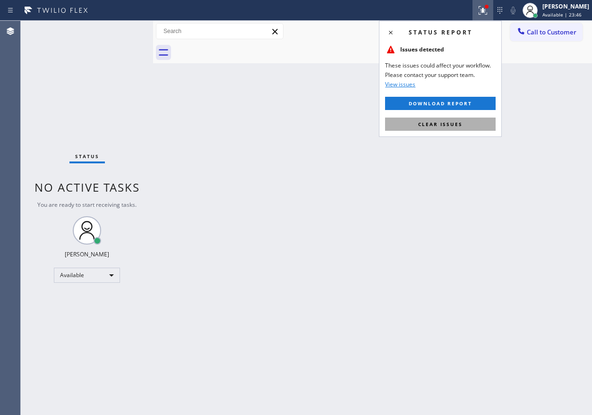
click at [421, 127] on span "Clear issues" at bounding box center [440, 124] width 44 height 7
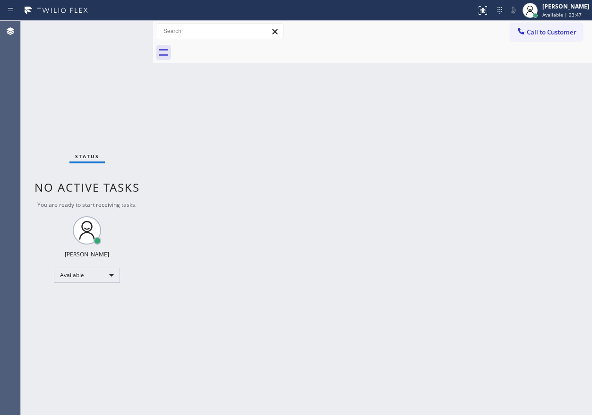
click at [297, 126] on div "Back to Dashboard Change Sender ID Customers Technicians Select a contact Outbo…" at bounding box center [372, 218] width 439 height 394
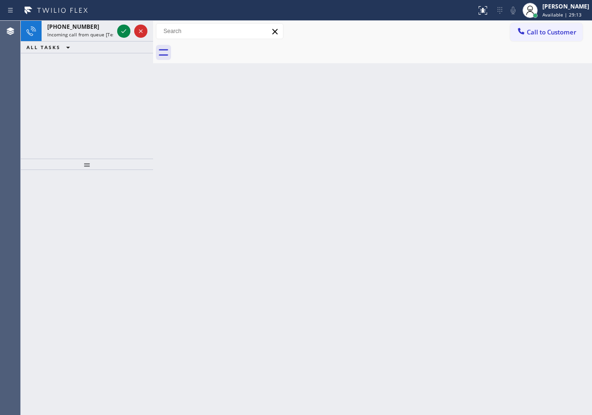
drag, startPoint x: 539, startPoint y: 146, endPoint x: 140, endPoint y: 59, distance: 408.3
click at [539, 146] on div "Back to Dashboard Change Sender ID Customers Technicians Select a contact Outbo…" at bounding box center [372, 218] width 439 height 394
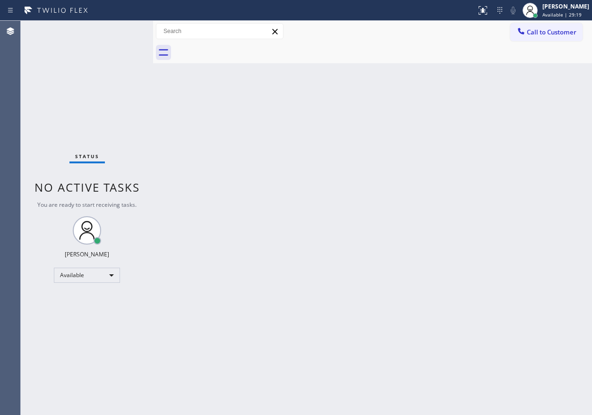
click at [466, 214] on div "Back to Dashboard Change Sender ID Customers Technicians Select a contact Outbo…" at bounding box center [372, 218] width 439 height 394
drag, startPoint x: 494, startPoint y: 153, endPoint x: 558, endPoint y: 265, distance: 129.0
click at [496, 153] on div "Back to Dashboard Change Sender ID Customers Technicians Select a contact Outbo…" at bounding box center [372, 218] width 439 height 394
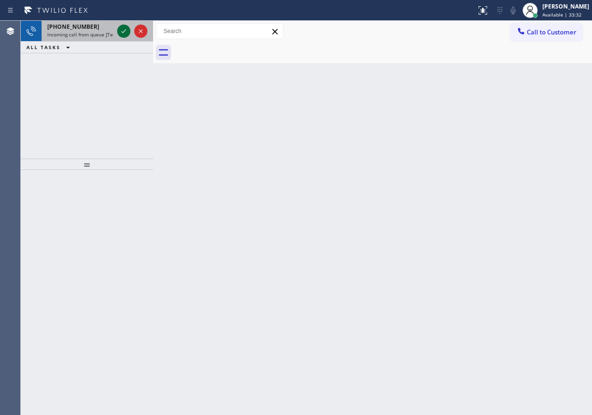
click at [122, 31] on icon at bounding box center [123, 30] width 11 height 11
click at [122, 30] on icon at bounding box center [123, 30] width 11 height 11
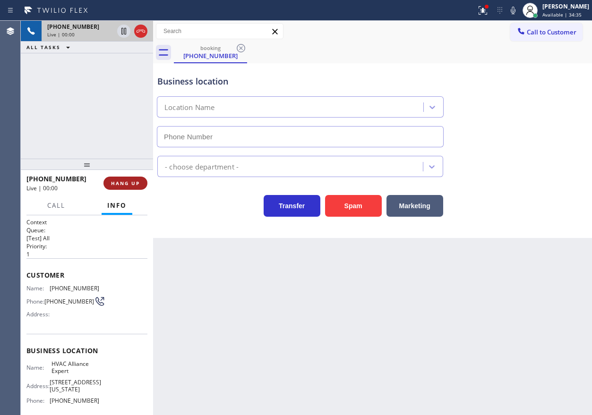
type input "[PHONE_NUMBER]"
click at [131, 177] on button "HANG UP" at bounding box center [125, 183] width 44 height 13
click at [131, 178] on button "HANG UP" at bounding box center [125, 183] width 44 height 13
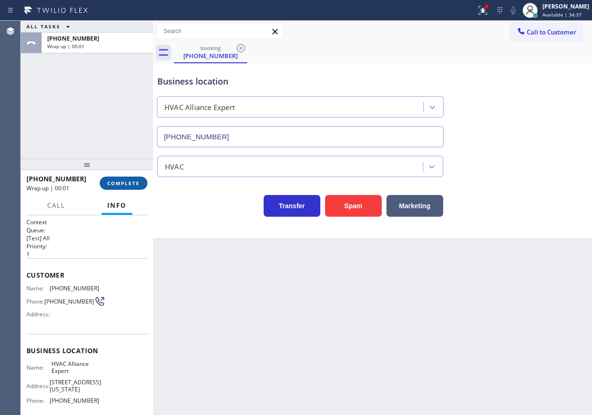
click at [114, 183] on span "COMPLETE" at bounding box center [123, 183] width 33 height 7
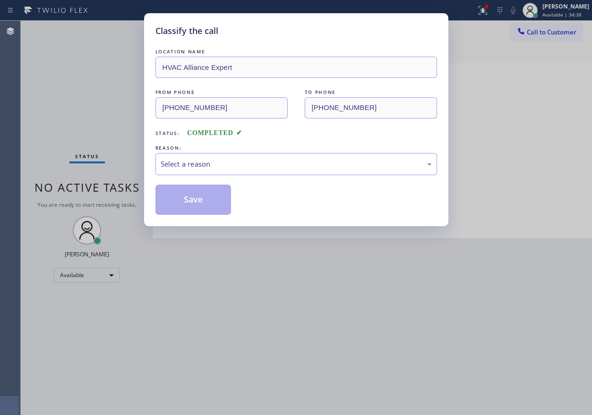
click at [209, 166] on div "Select a reason" at bounding box center [296, 164] width 271 height 11
click at [210, 207] on button "Save" at bounding box center [193, 200] width 76 height 30
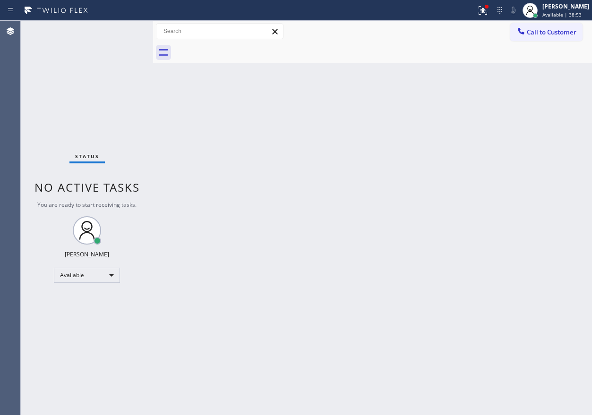
click at [522, 282] on div "Back to Dashboard Change Sender ID Customers Technicians Select a contact Outbo…" at bounding box center [372, 218] width 439 height 394
click at [485, 11] on div at bounding box center [482, 10] width 21 height 11
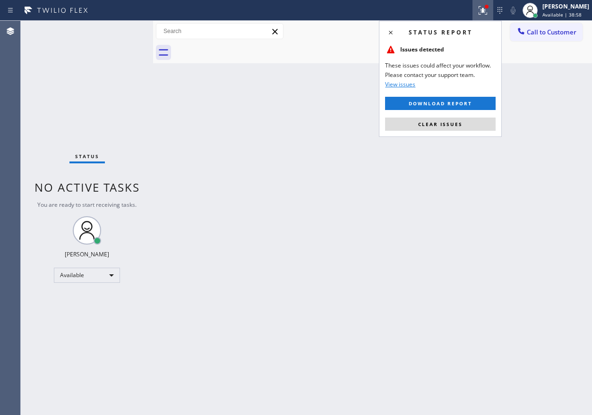
click at [454, 114] on div "Status report Issues detected These issues could affect your workflow. Please c…" at bounding box center [440, 79] width 123 height 116
click at [454, 118] on button "Clear issues" at bounding box center [440, 124] width 110 height 13
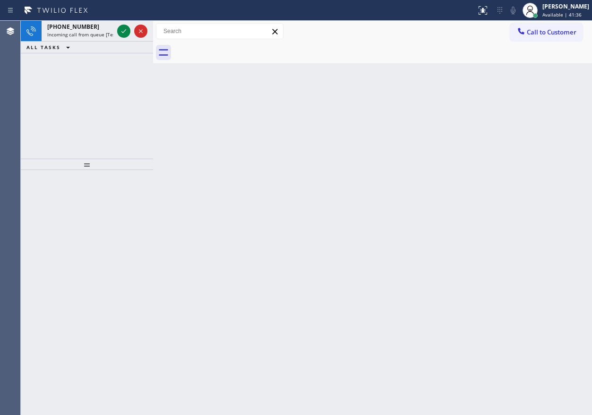
click at [531, 187] on div "Back to Dashboard Change Sender ID Customers Technicians Select a contact Outbo…" at bounding box center [372, 218] width 439 height 394
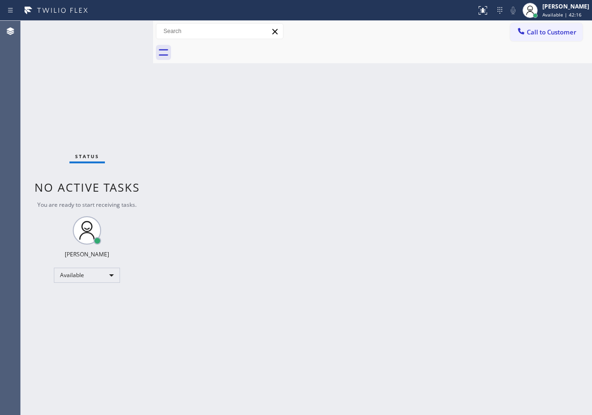
click at [476, 195] on div "Back to Dashboard Change Sender ID Customers Technicians Select a contact Outbo…" at bounding box center [372, 218] width 439 height 394
click at [535, 261] on div "Back to Dashboard Change Sender ID Customers Technicians Select a contact Outbo…" at bounding box center [372, 218] width 439 height 394
click at [466, 217] on div "Back to Dashboard Change Sender ID Customers Technicians Select a contact Outbo…" at bounding box center [372, 218] width 439 height 394
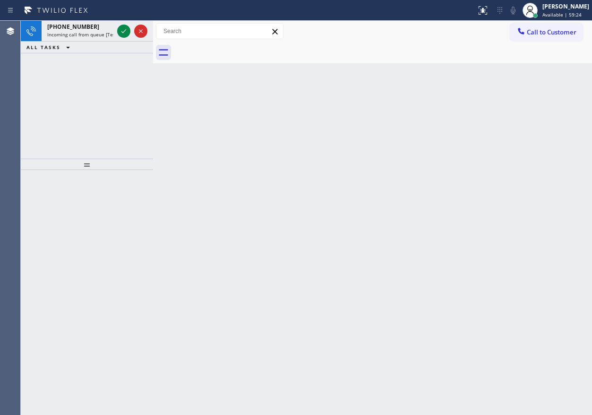
click at [496, 178] on div "Back to Dashboard Change Sender ID Customers Technicians Select a contact Outbo…" at bounding box center [372, 218] width 439 height 394
click at [120, 32] on icon at bounding box center [123, 30] width 11 height 11
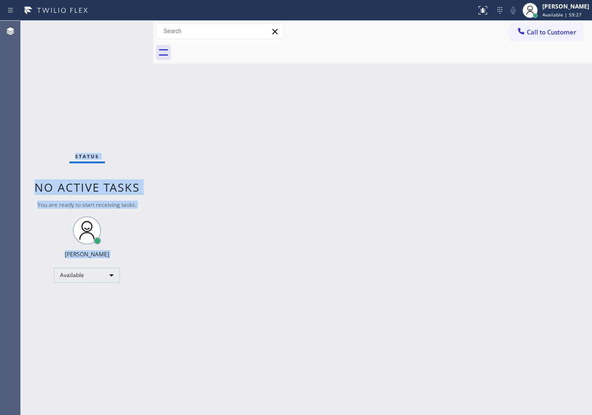
click at [120, 32] on div "Status No active tasks You are ready to start receiving tasks. [PERSON_NAME] Av…" at bounding box center [87, 218] width 132 height 394
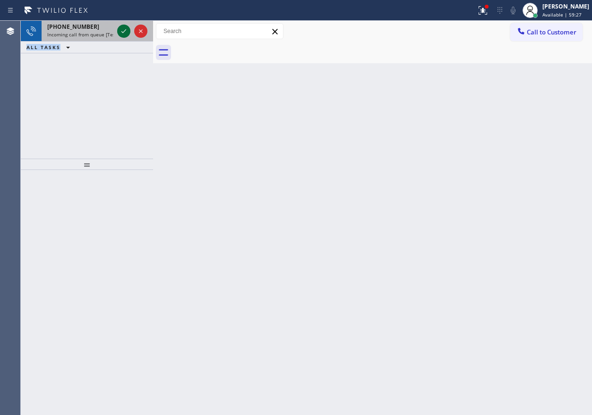
click at [120, 31] on icon at bounding box center [123, 30] width 11 height 11
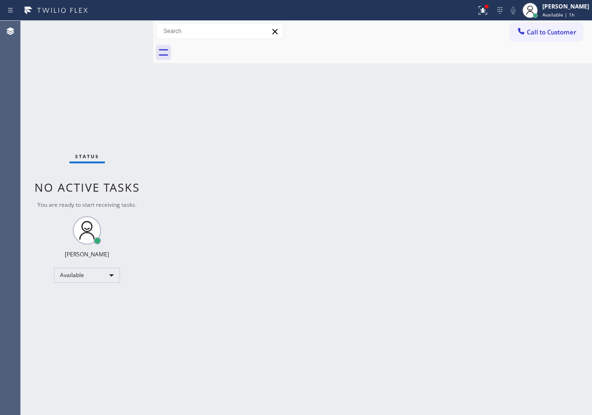
click at [246, 344] on div "Back to Dashboard Change Sender ID Customers Technicians Select a contact Outbo…" at bounding box center [372, 218] width 439 height 394
click at [286, 333] on div "Back to Dashboard Change Sender ID Customers Technicians Select a contact Outbo…" at bounding box center [372, 218] width 439 height 394
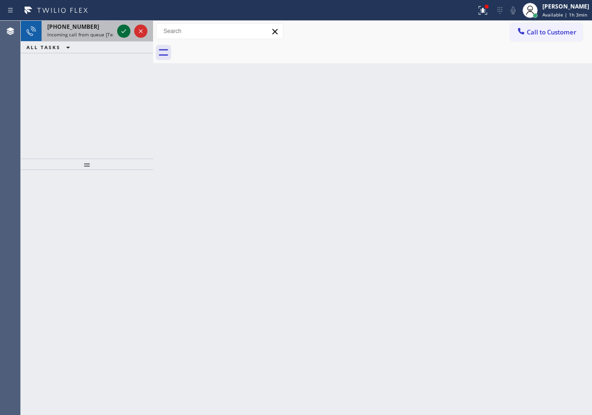
click at [125, 33] on icon at bounding box center [123, 30] width 11 height 11
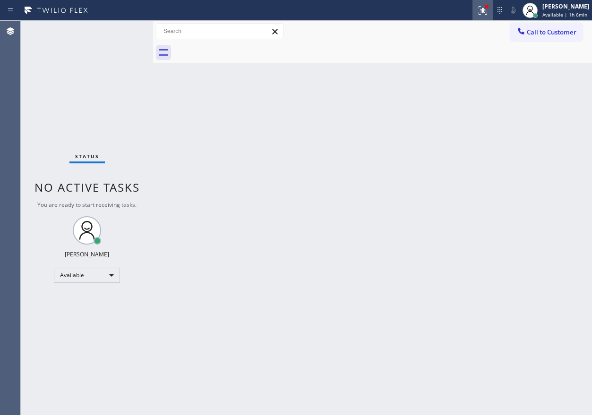
click at [484, 12] on icon at bounding box center [481, 9] width 6 height 7
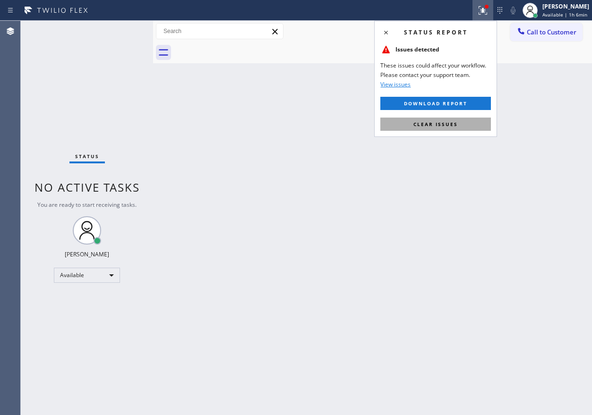
click at [477, 121] on button "Clear issues" at bounding box center [435, 124] width 110 height 13
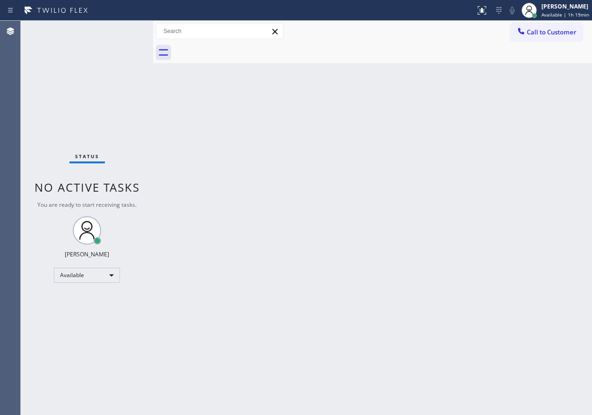
click at [525, 117] on div "Back to Dashboard Change Sender ID Customers Technicians Select a contact Outbo…" at bounding box center [372, 218] width 439 height 394
click at [563, 247] on div "Back to Dashboard Change Sender ID Customers Technicians Select a contact Outbo…" at bounding box center [372, 218] width 439 height 394
click at [554, 8] on div "[PERSON_NAME]" at bounding box center [565, 6] width 48 height 8
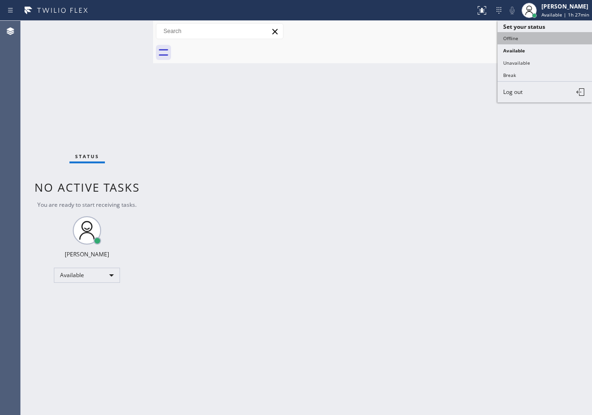
click at [528, 40] on button "Offline" at bounding box center [544, 38] width 94 height 12
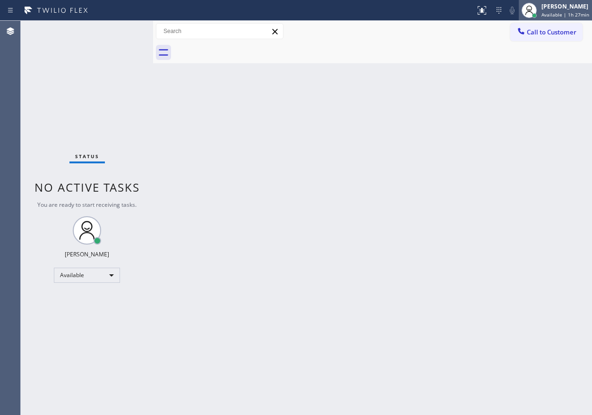
click at [572, 12] on span "Available | 1h 27min" at bounding box center [565, 14] width 48 height 7
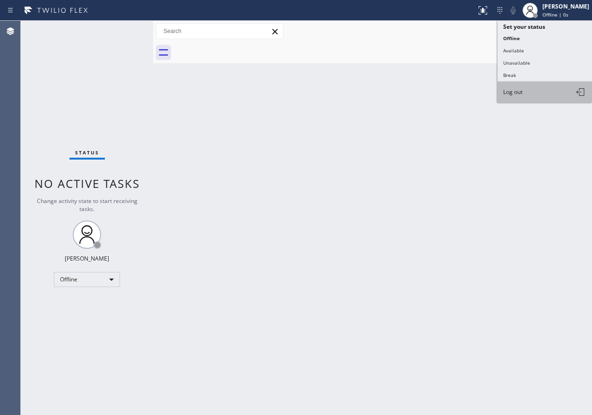
click at [548, 95] on button "Log out" at bounding box center [544, 92] width 94 height 21
